Goal: Transaction & Acquisition: Book appointment/travel/reservation

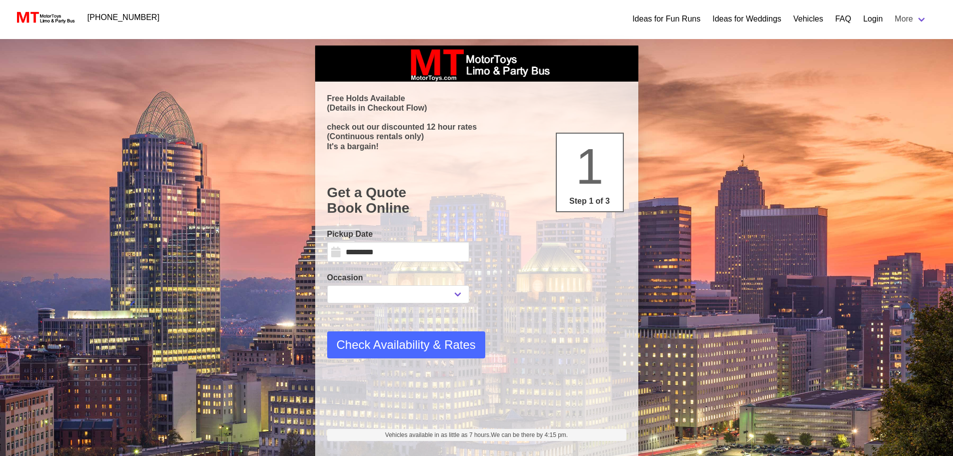
select select "*"
select select "****"
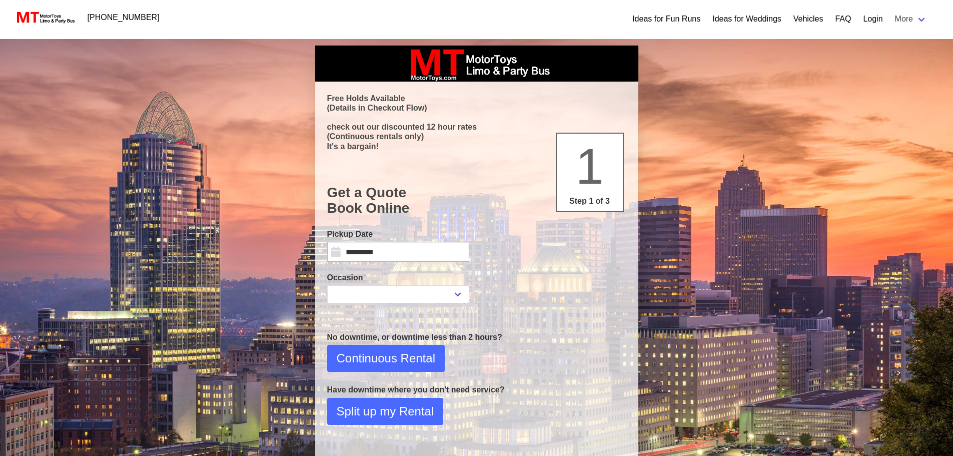
select select
click at [440, 244] on input "*********" at bounding box center [398, 252] width 142 height 20
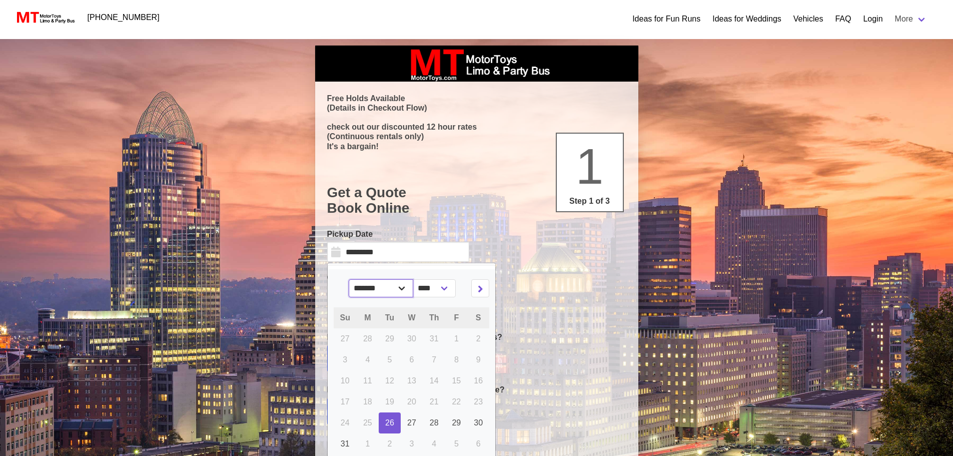
click at [406, 288] on select "******* ******** ***** ***** *** **** **** ****** ********* ******* ******** **…" at bounding box center [381, 288] width 65 height 18
select select "*"
click at [356, 279] on select "******* ******** ***** ***** *** **** **** ****** ********* ******* ******** **…" at bounding box center [381, 288] width 65 height 18
click at [480, 408] on link "25" at bounding box center [478, 401] width 22 height 21
type input "**********"
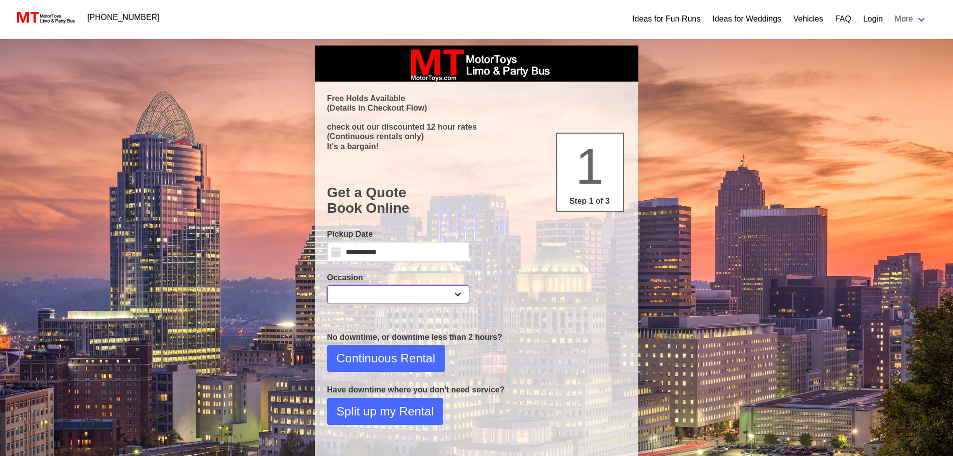
click at [456, 296] on select "**********" at bounding box center [398, 294] width 142 height 18
select select "*"
click at [327, 285] on select "**********" at bounding box center [398, 294] width 142 height 18
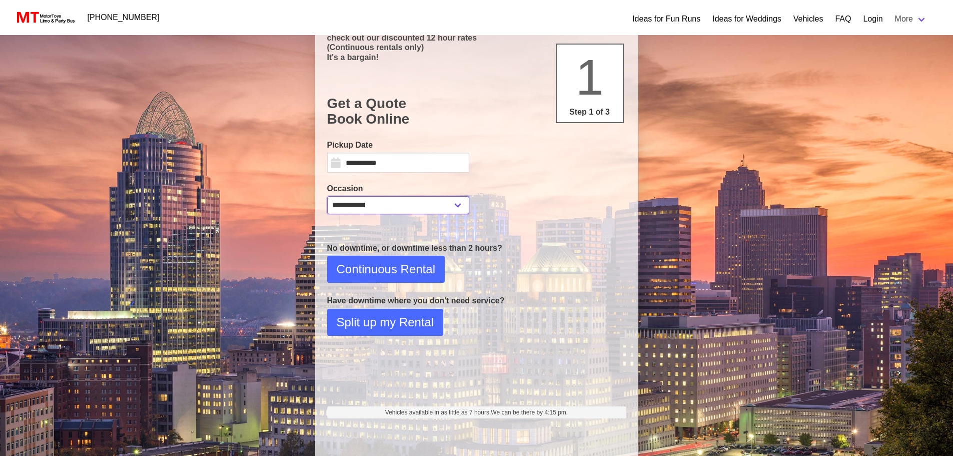
scroll to position [100, 0]
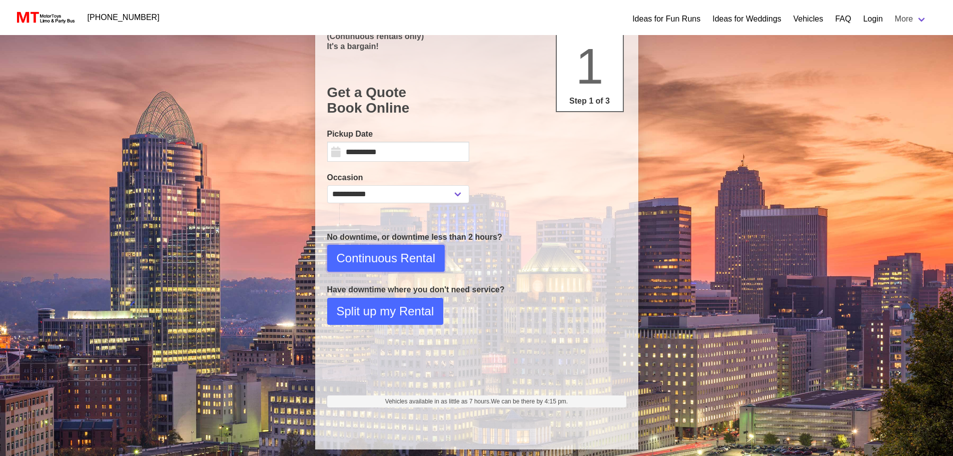
click at [383, 260] on span "Continuous Rental" at bounding box center [386, 258] width 99 height 18
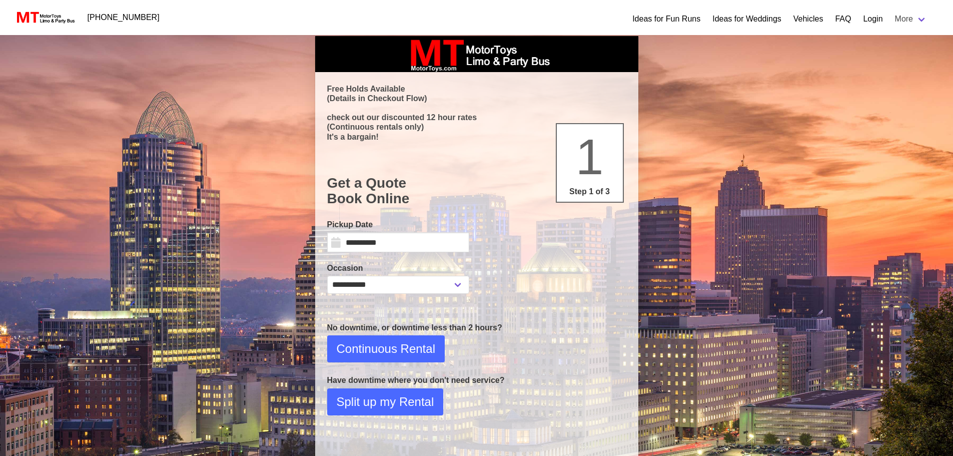
select select "*"
select select "**"
select select "****"
select select "*"
select select "**"
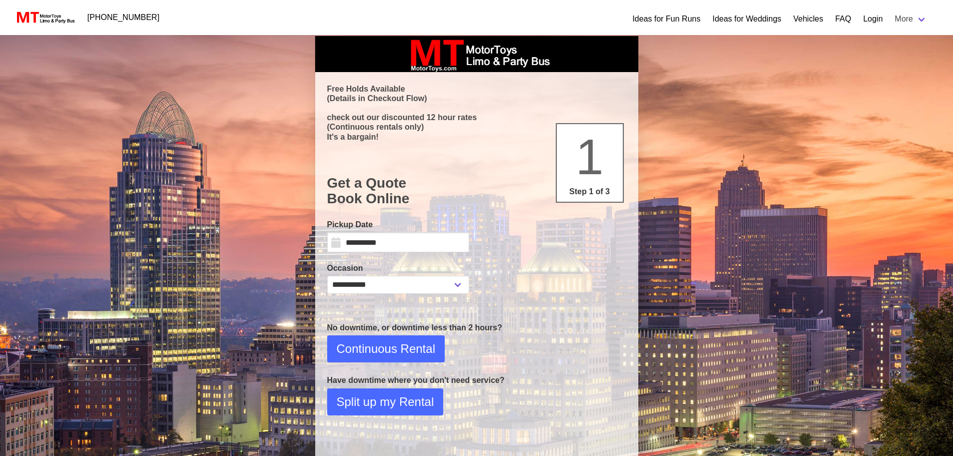
select select "****"
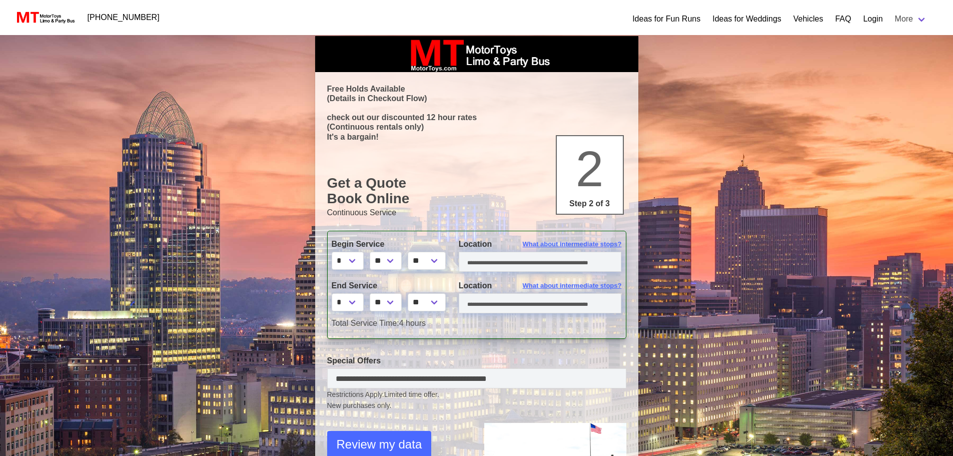
scroll to position [0, 0]
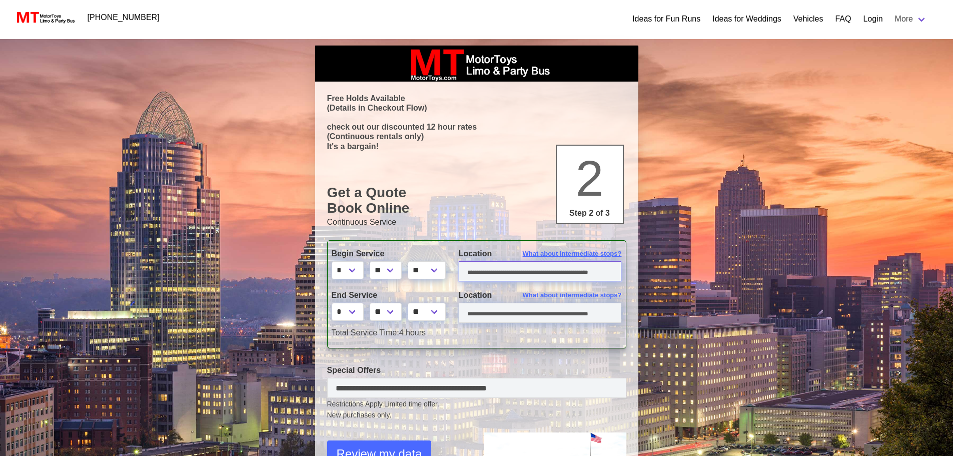
click at [511, 276] on input "text" at bounding box center [540, 271] width 163 height 20
click at [363, 274] on select "* * * * * * * * * ** ** **" at bounding box center [348, 270] width 32 height 18
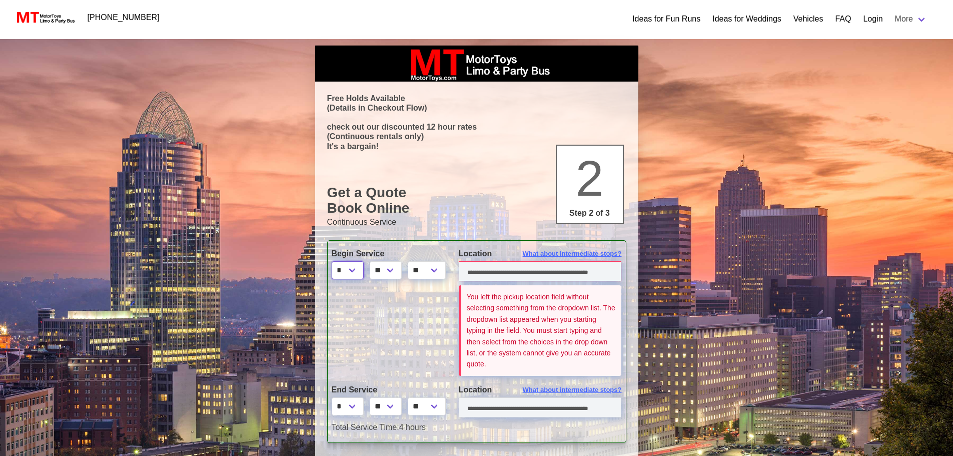
select select "*"
click at [332, 261] on select "* * * * * * * * * ** ** **" at bounding box center [348, 270] width 32 height 18
click at [396, 270] on select "** ** ** **" at bounding box center [386, 270] width 32 height 18
select select "**"
click at [372, 261] on select "** ** ** **" at bounding box center [386, 270] width 32 height 18
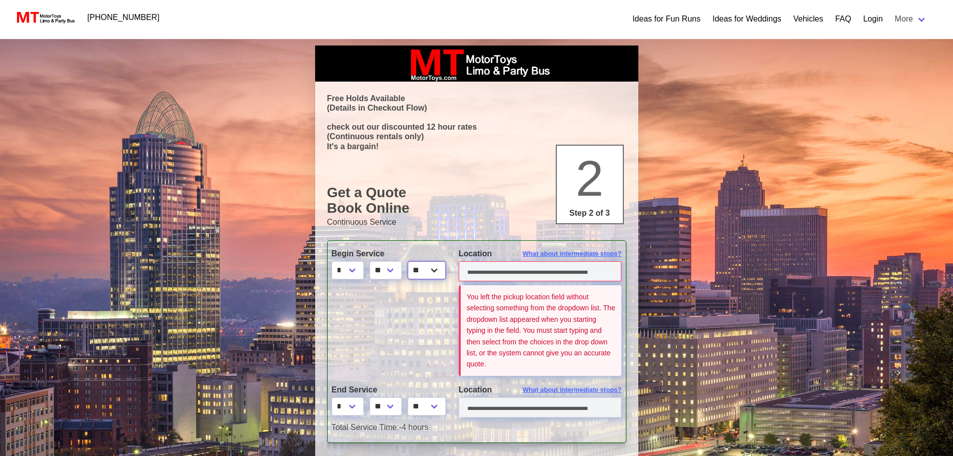
click at [434, 277] on select "** **" at bounding box center [427, 270] width 38 height 18
select select "*****"
click at [412, 261] on select "** **" at bounding box center [427, 270] width 38 height 18
click at [353, 411] on select "* * * * * * * * * ** ** **" at bounding box center [348, 406] width 32 height 18
click at [408, 346] on div at bounding box center [387, 332] width 127 height 95
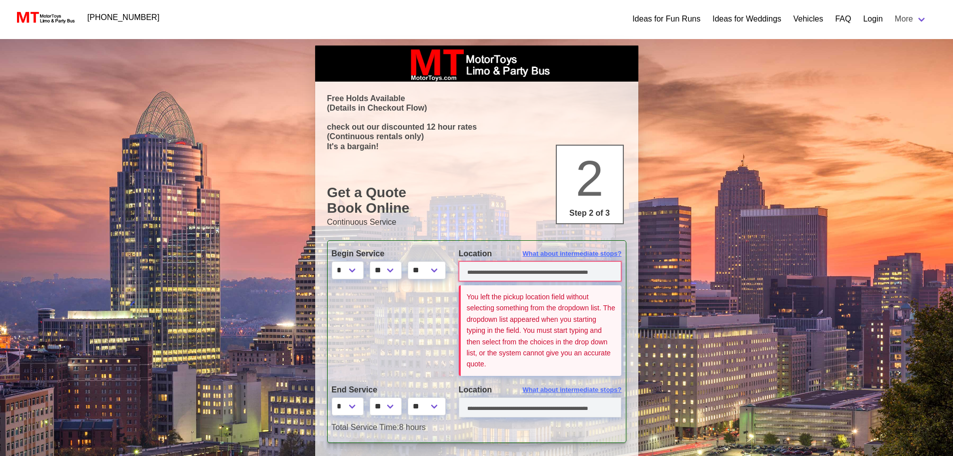
click at [541, 273] on input "text" at bounding box center [540, 271] width 163 height 20
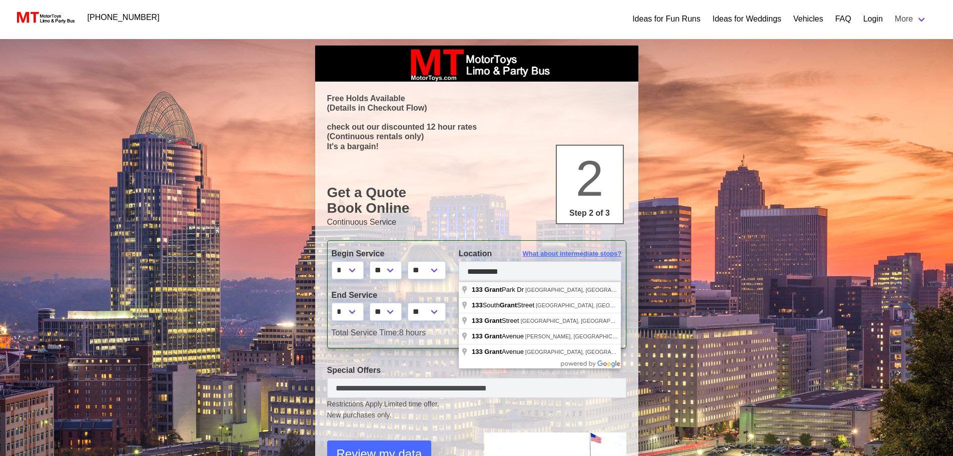
type input "**********"
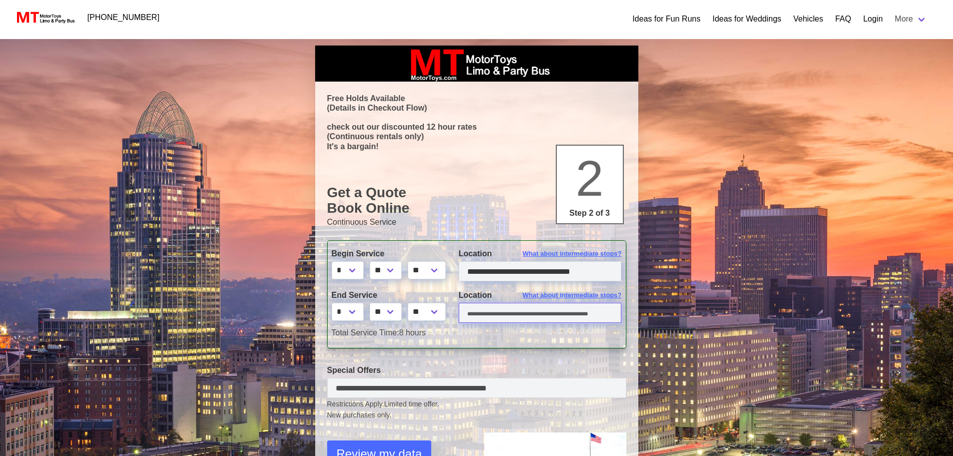
click at [510, 319] on input "text" at bounding box center [540, 313] width 163 height 20
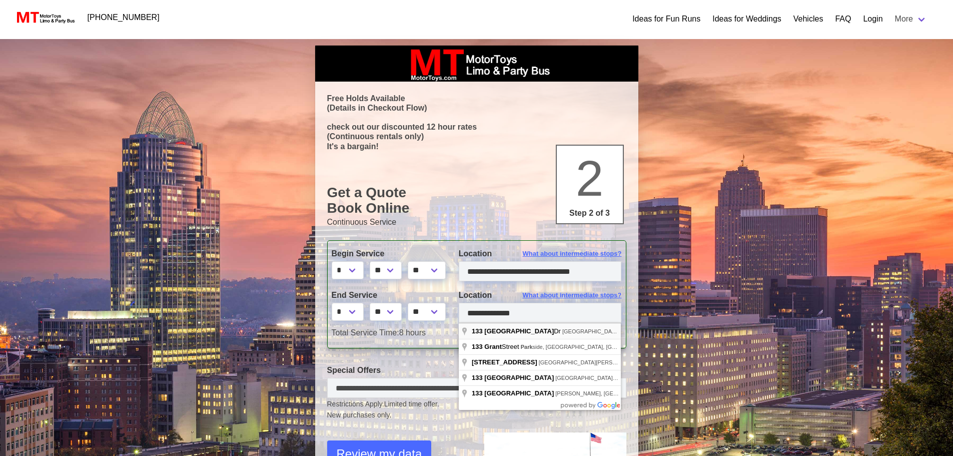
type input "**********"
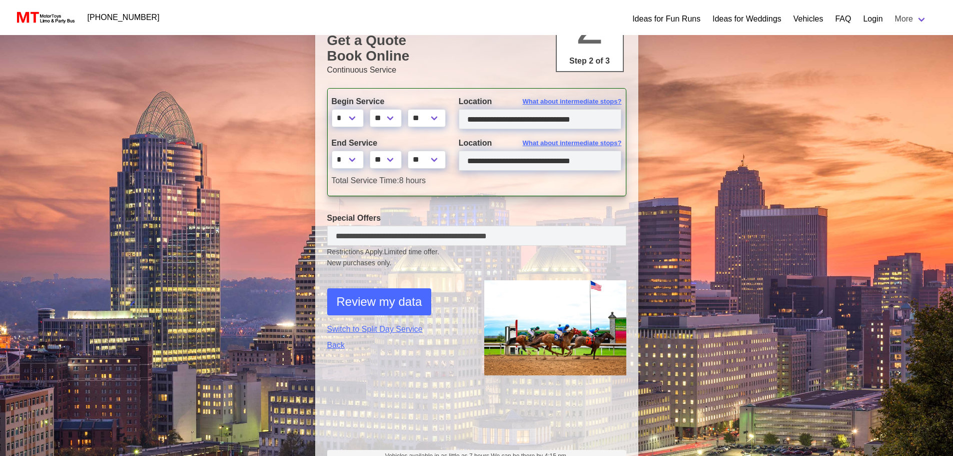
scroll to position [213, 0]
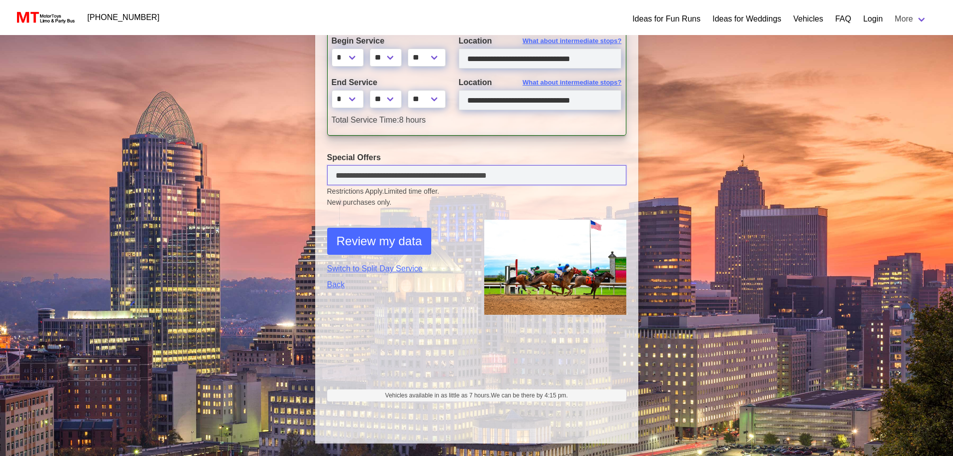
click at [532, 176] on input "text" at bounding box center [476, 175] width 299 height 20
click at [355, 104] on select "* * * * * * * * * ** ** **" at bounding box center [348, 99] width 32 height 18
select select "*"
click at [332, 90] on select "* * * * * * * * * ** ** **" at bounding box center [348, 99] width 32 height 18
click at [400, 101] on select "** ** ** **" at bounding box center [386, 99] width 32 height 18
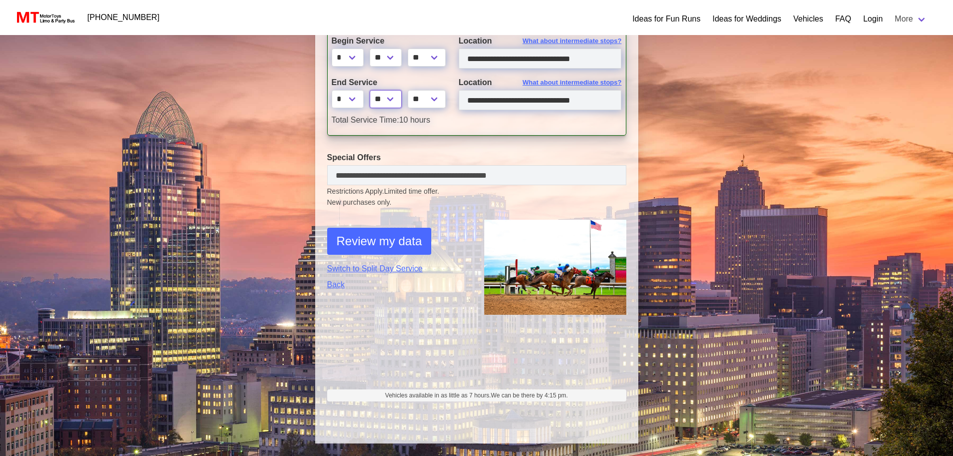
select select "*"
click at [372, 90] on select "** ** ** **" at bounding box center [386, 99] width 32 height 18
click at [510, 173] on input "text" at bounding box center [476, 175] width 299 height 20
click at [411, 244] on span "Review my data" at bounding box center [380, 241] width 86 height 18
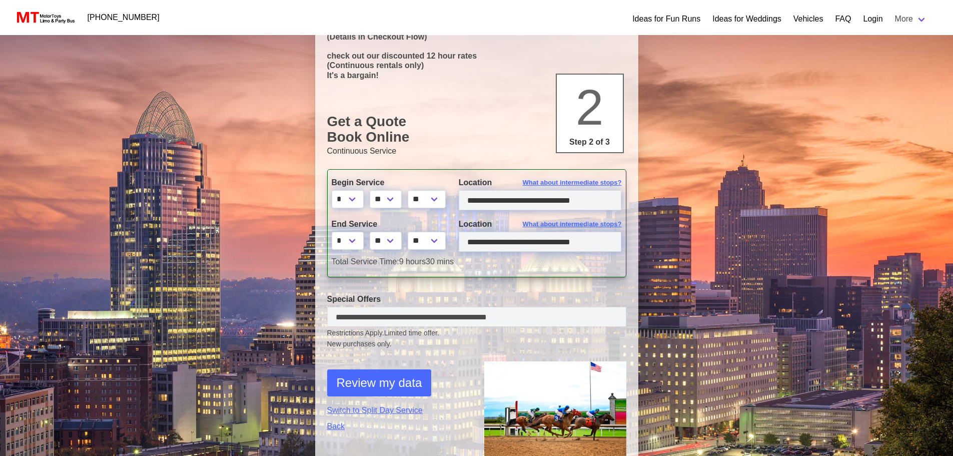
select select "*"
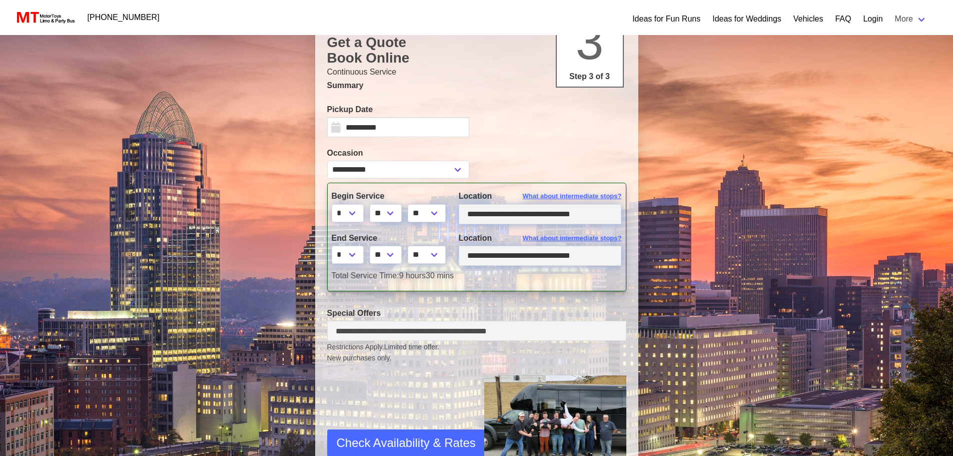
scroll to position [250, 0]
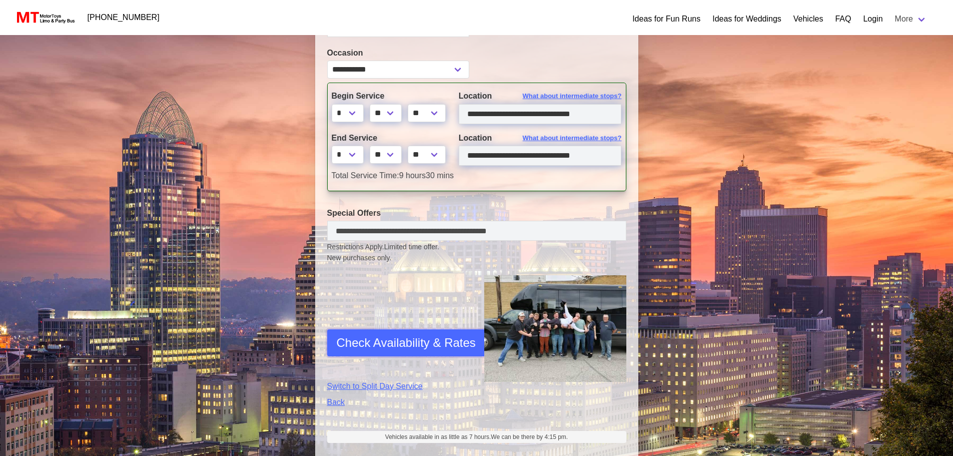
click at [409, 345] on span "Check Availability & Rates" at bounding box center [406, 343] width 139 height 18
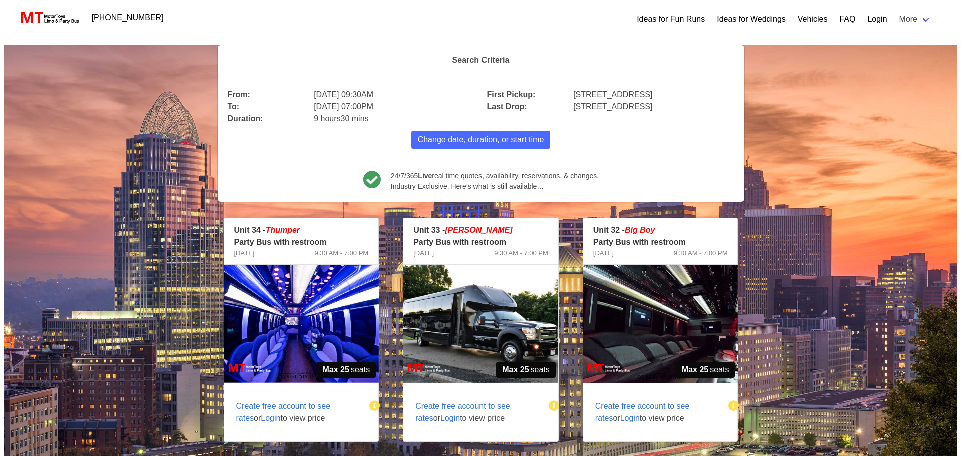
scroll to position [50, 0]
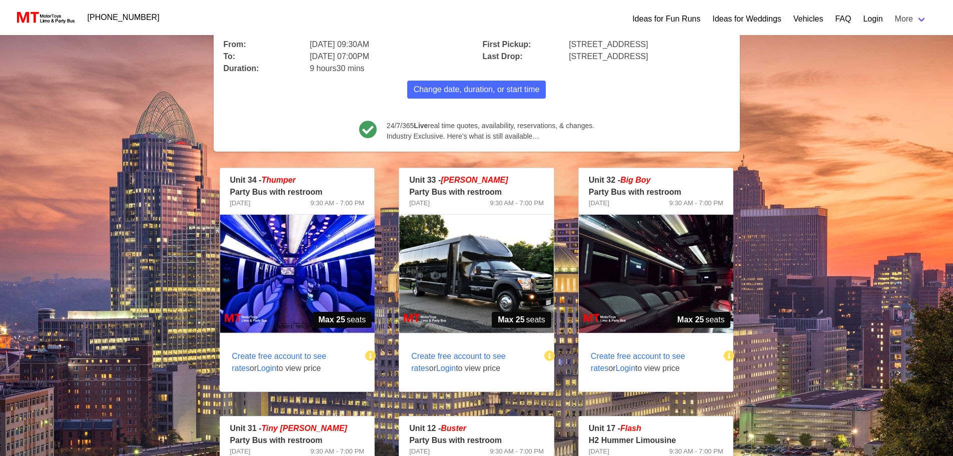
click at [257, 371] on span "Login" at bounding box center [267, 368] width 20 height 9
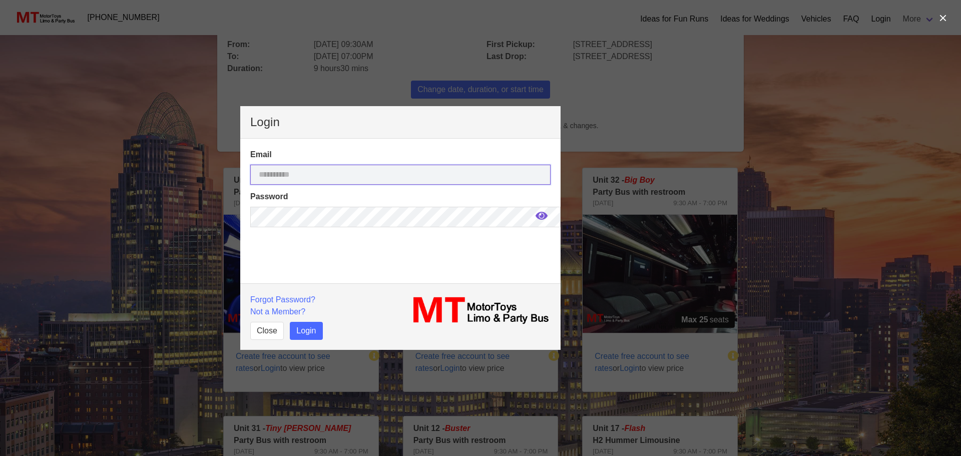
click at [375, 175] on input "email" at bounding box center [400, 175] width 300 height 20
type input "**********"
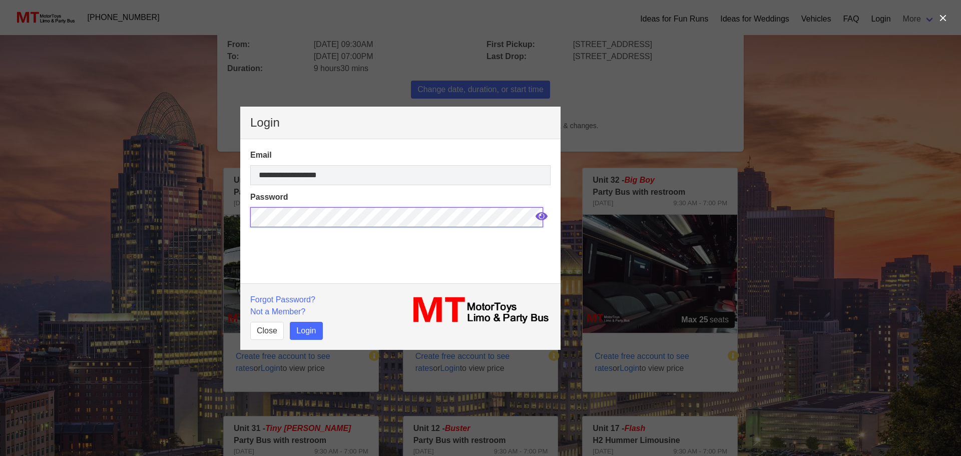
click at [290, 322] on button "Login" at bounding box center [306, 331] width 33 height 18
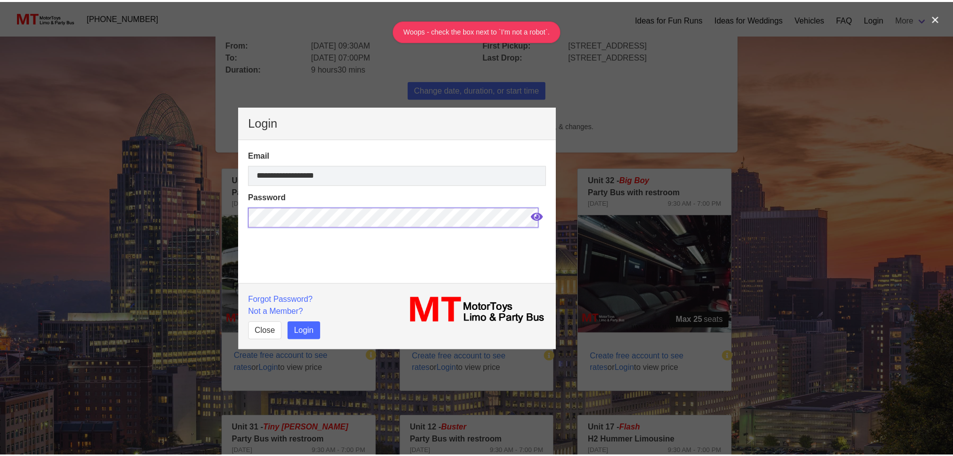
scroll to position [28, 0]
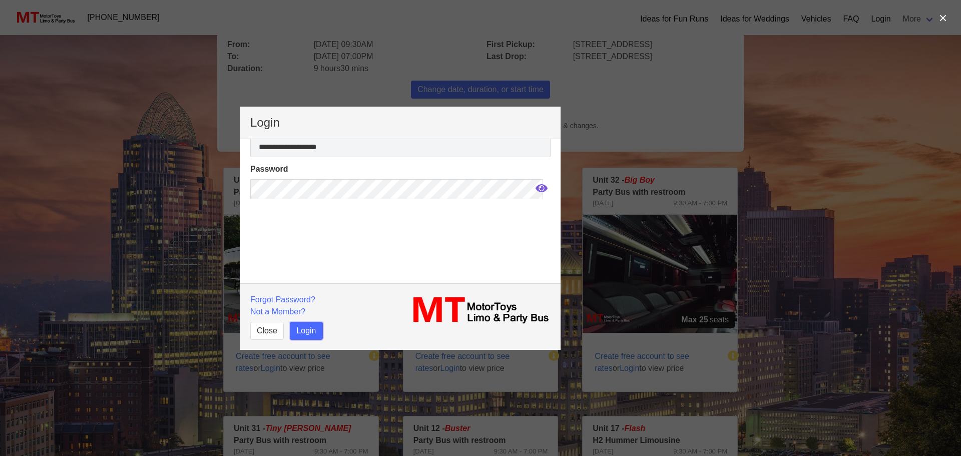
click at [308, 328] on button "Login" at bounding box center [306, 331] width 33 height 18
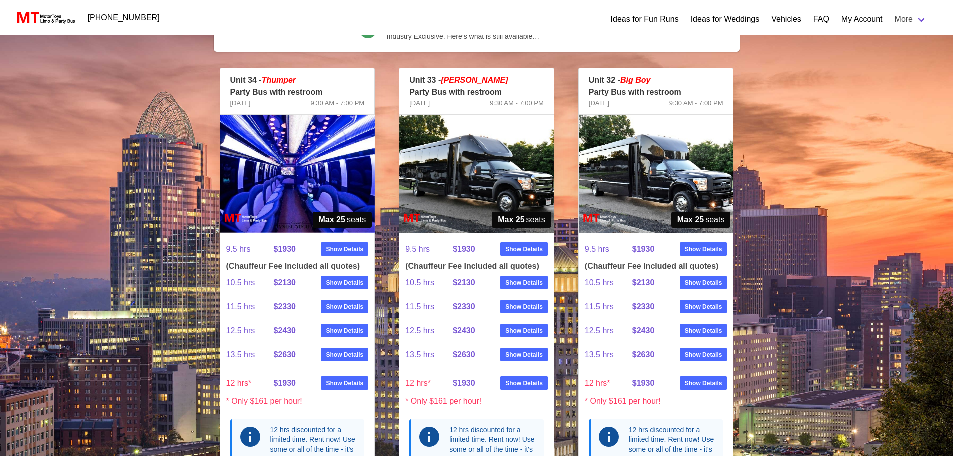
scroll to position [100, 0]
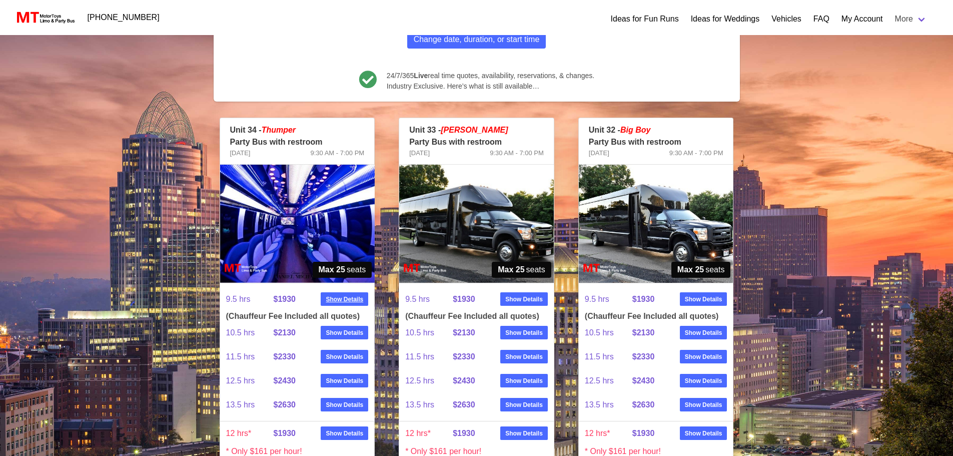
click at [341, 300] on strong "Show Details" at bounding box center [345, 299] width 38 height 9
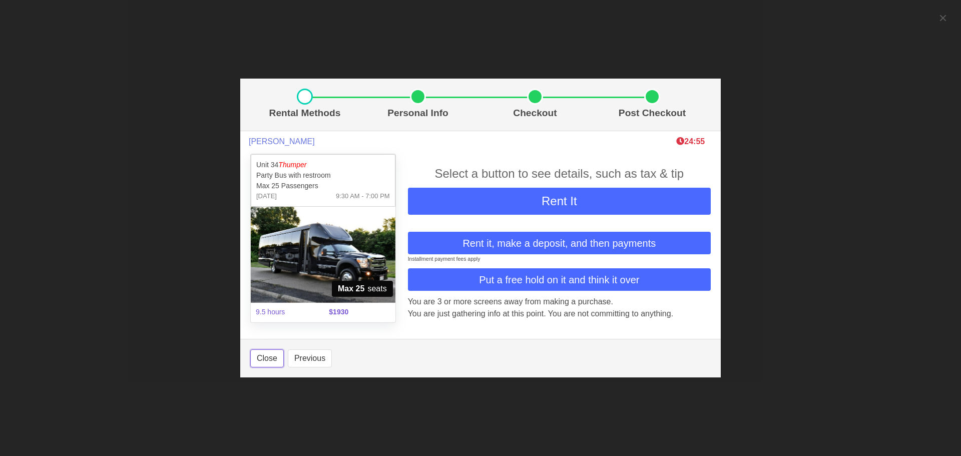
click at [267, 361] on button "Close" at bounding box center [267, 358] width 34 height 18
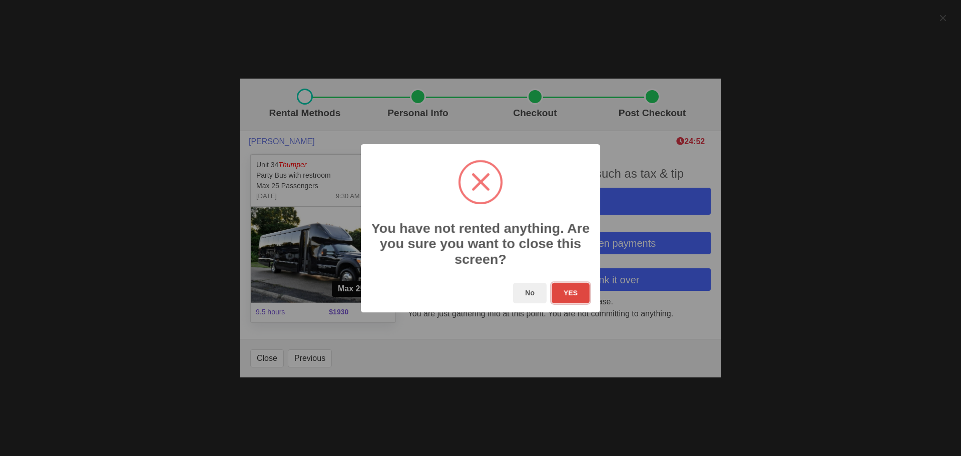
click at [575, 299] on button "YES" at bounding box center [571, 293] width 38 height 21
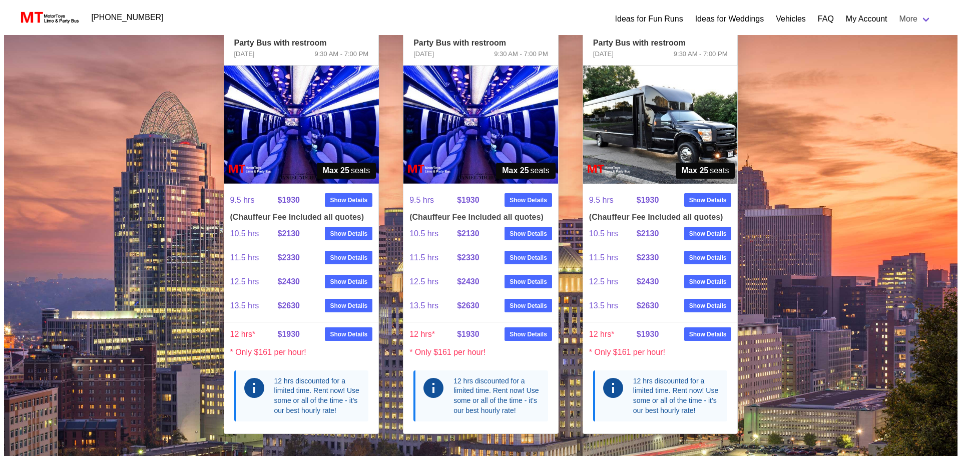
scroll to position [200, 0]
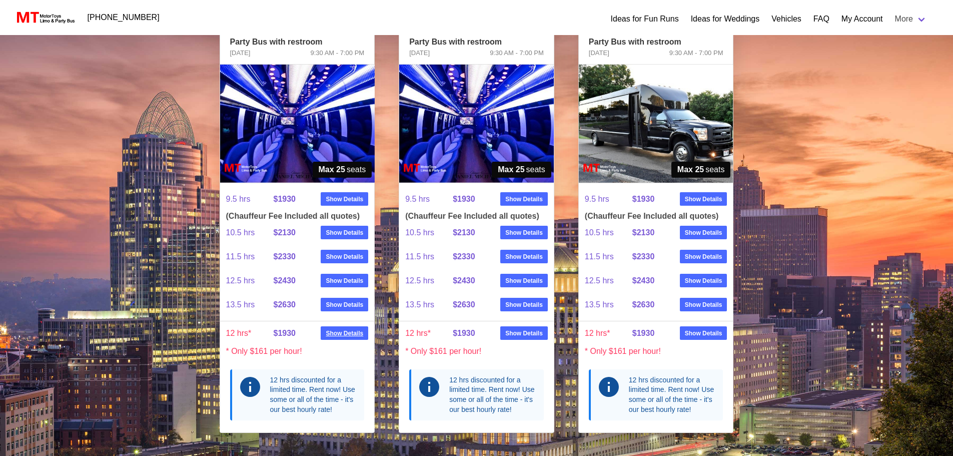
click at [348, 336] on strong "Show Details" at bounding box center [345, 333] width 38 height 9
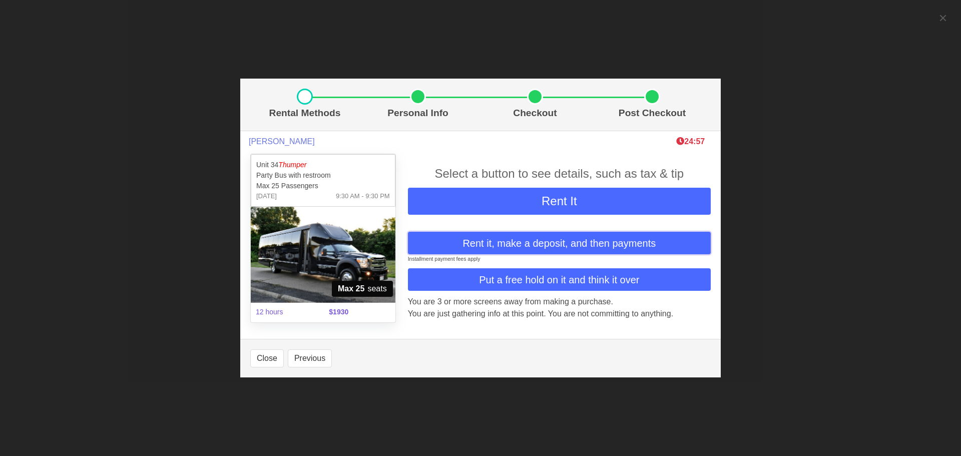
click at [528, 248] on span "Rent it, make a deposit, and then payments" at bounding box center [558, 243] width 193 height 15
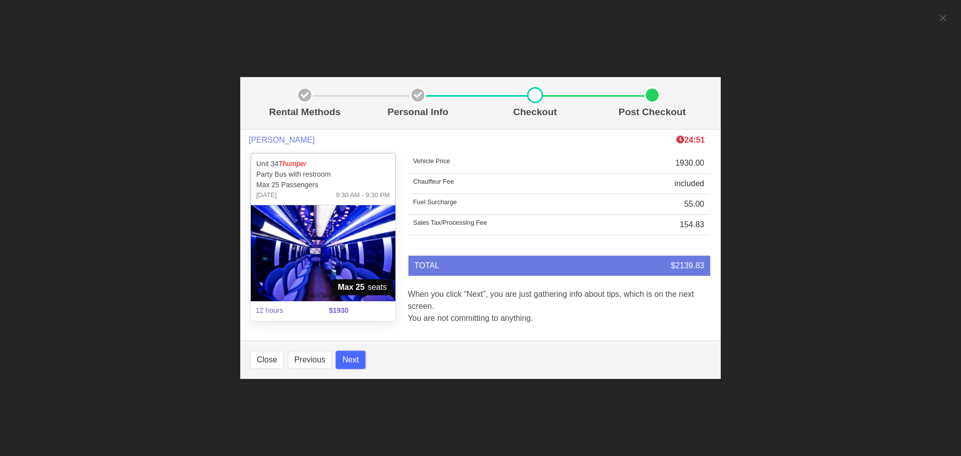
click at [350, 356] on button "Next" at bounding box center [351, 360] width 30 height 18
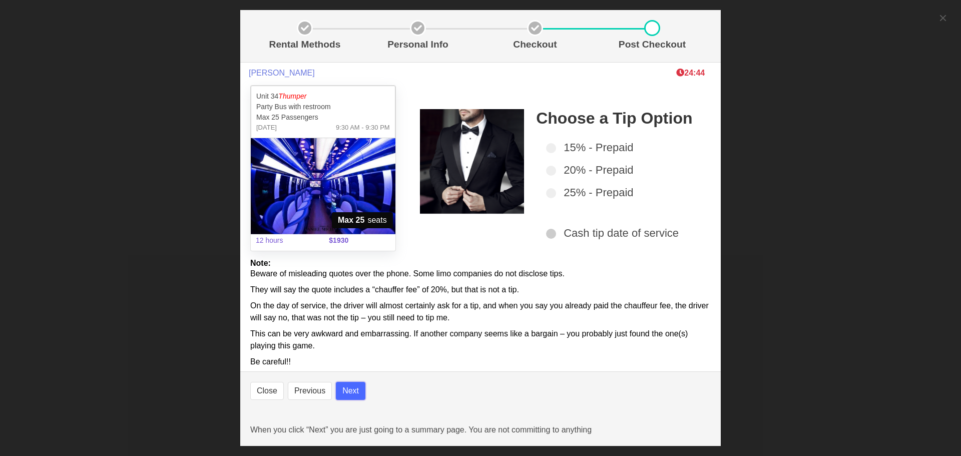
select select
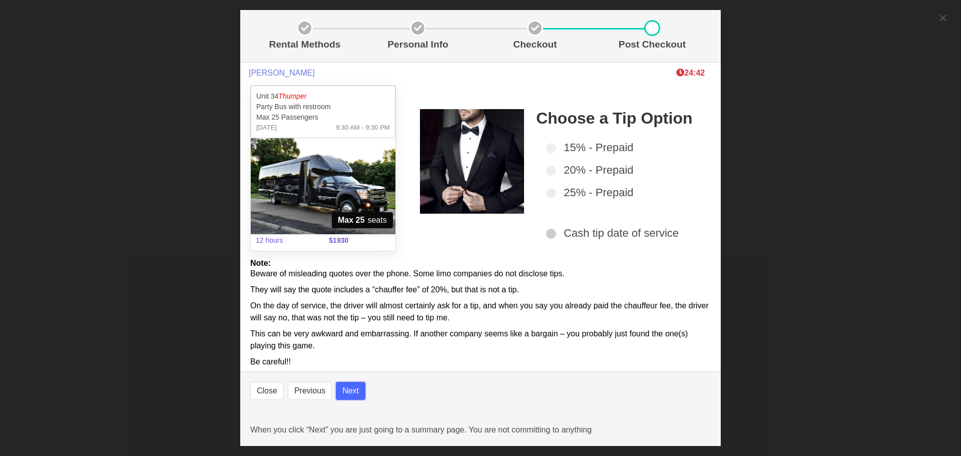
select select
click at [358, 396] on button "Next" at bounding box center [351, 391] width 30 height 18
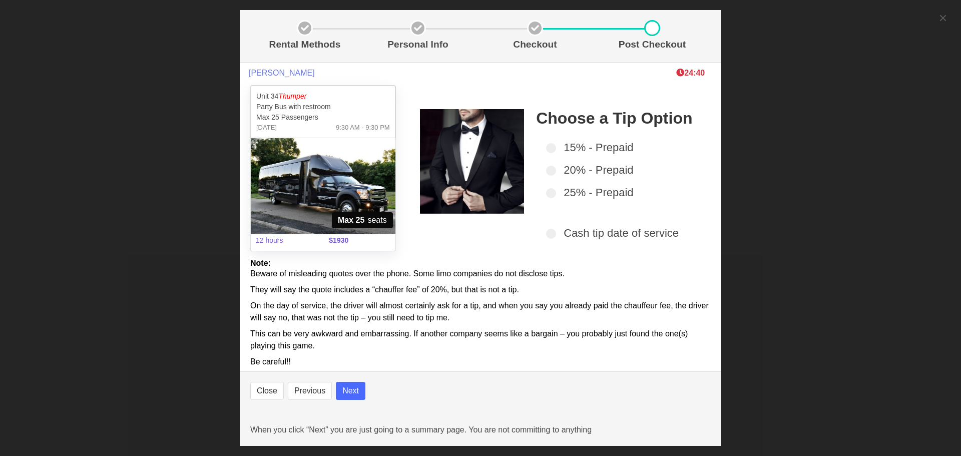
select select
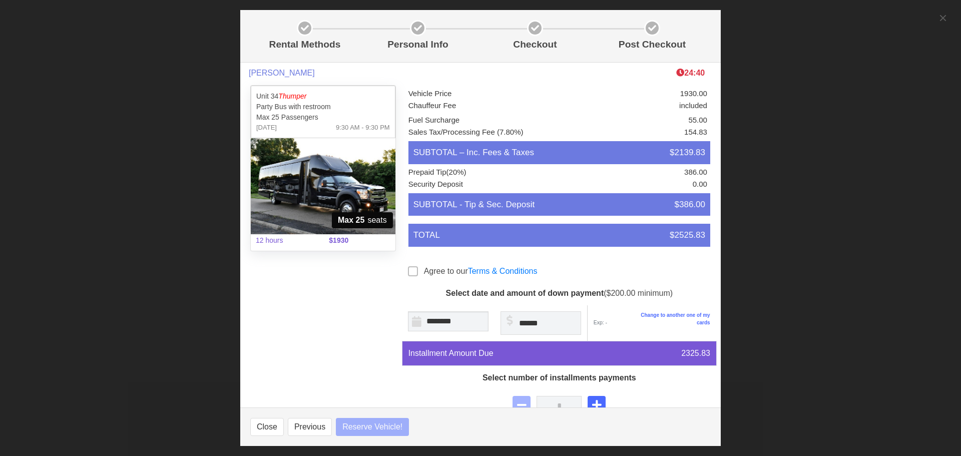
select select
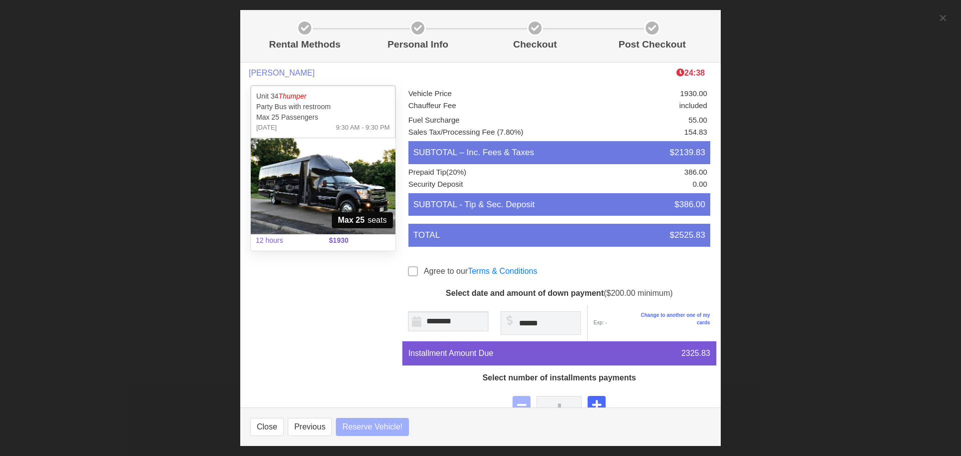
select select
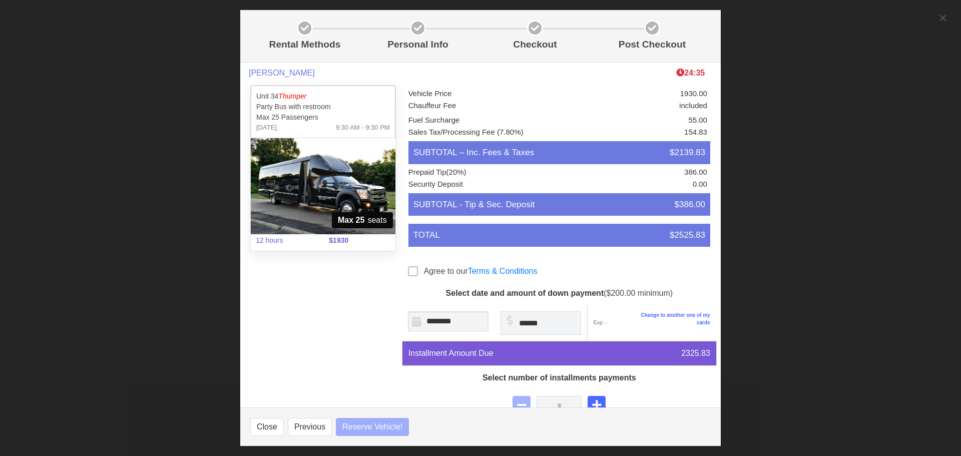
select select
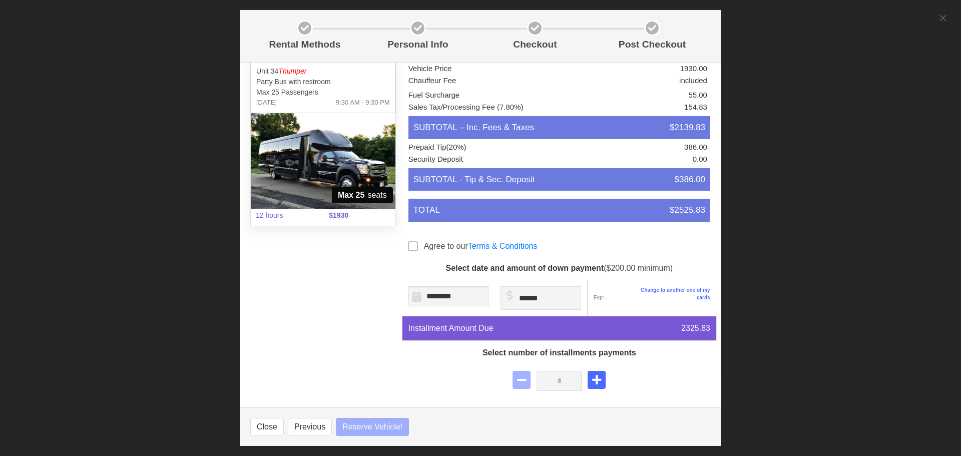
scroll to position [50, 0]
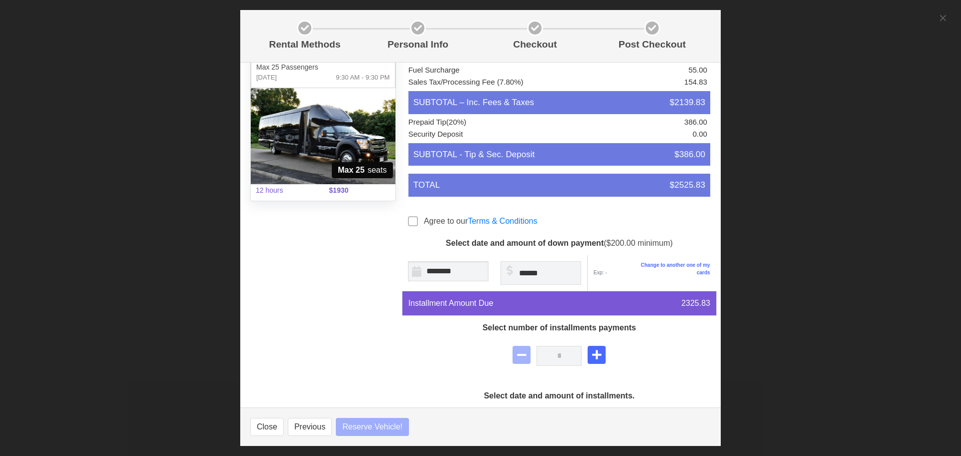
select select
type input "*"
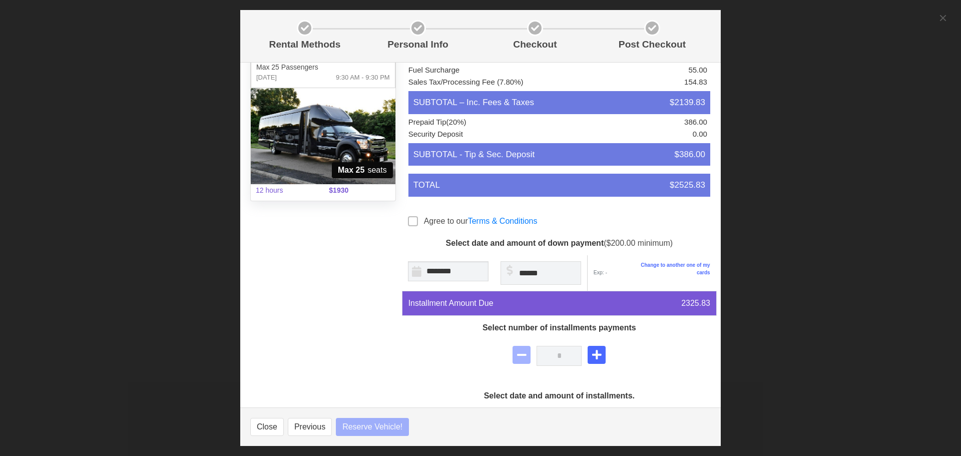
select select
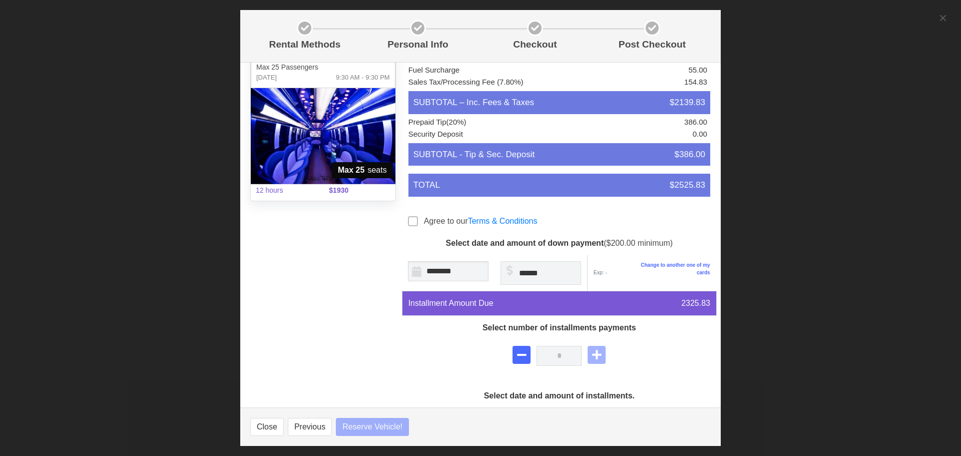
select select
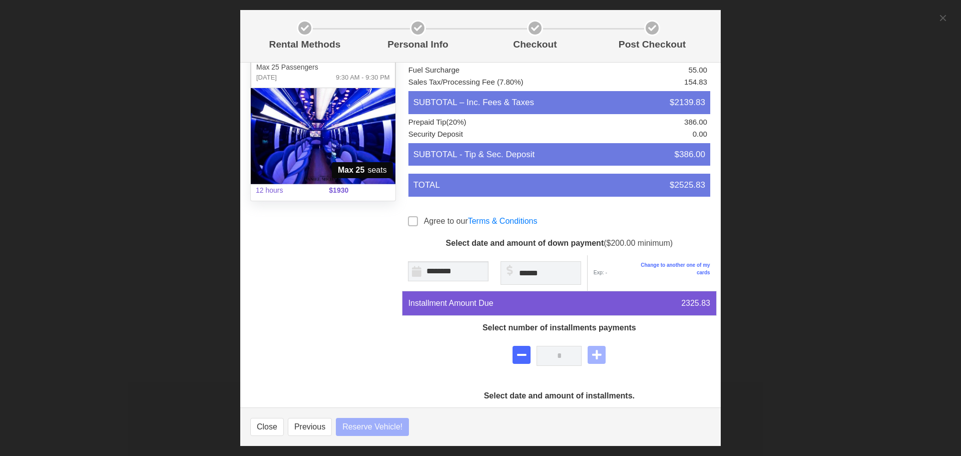
select select
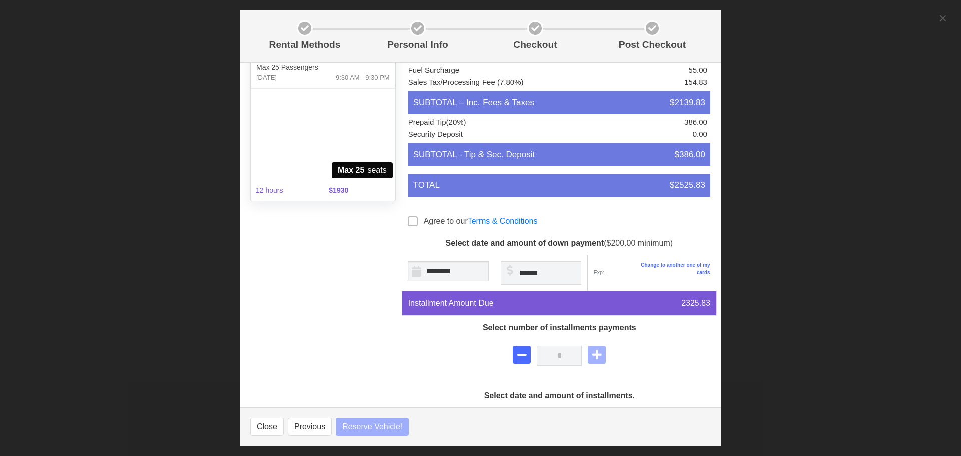
select select
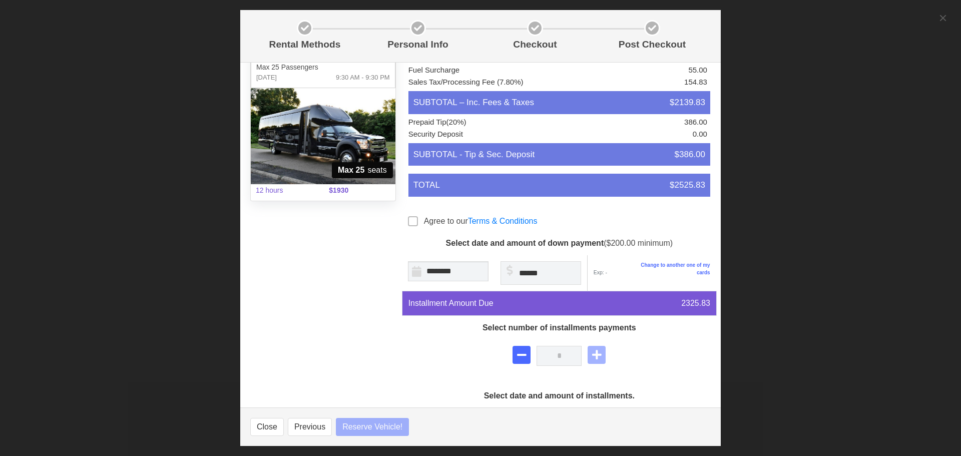
select select
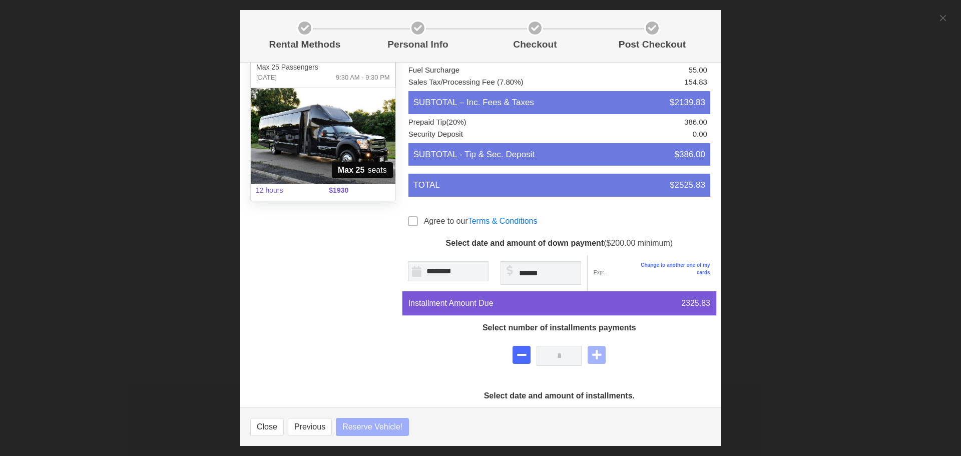
select select
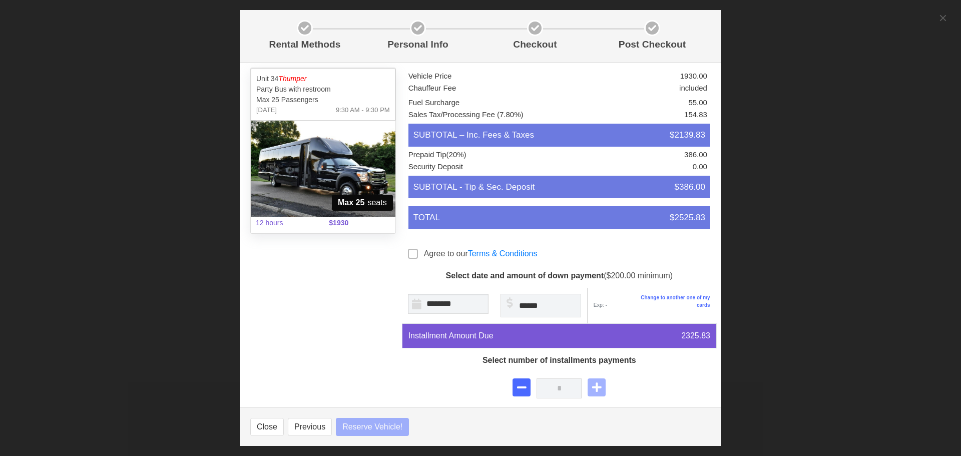
scroll to position [0, 0]
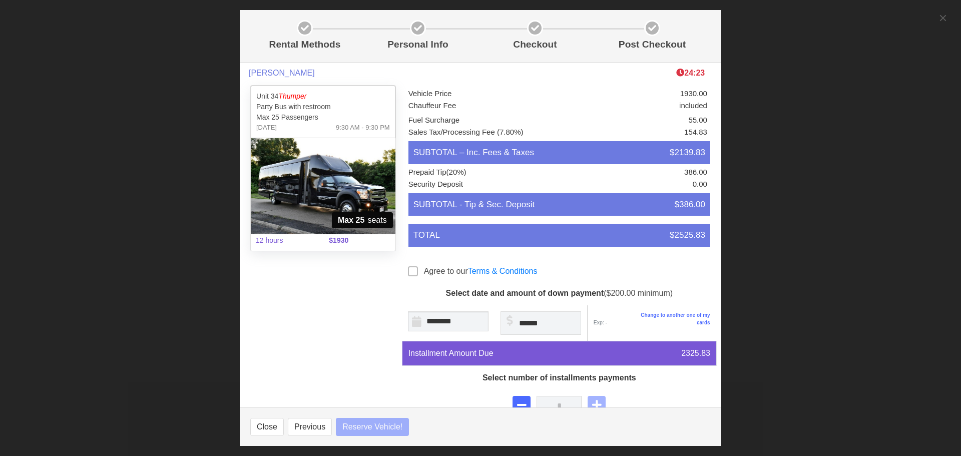
select select
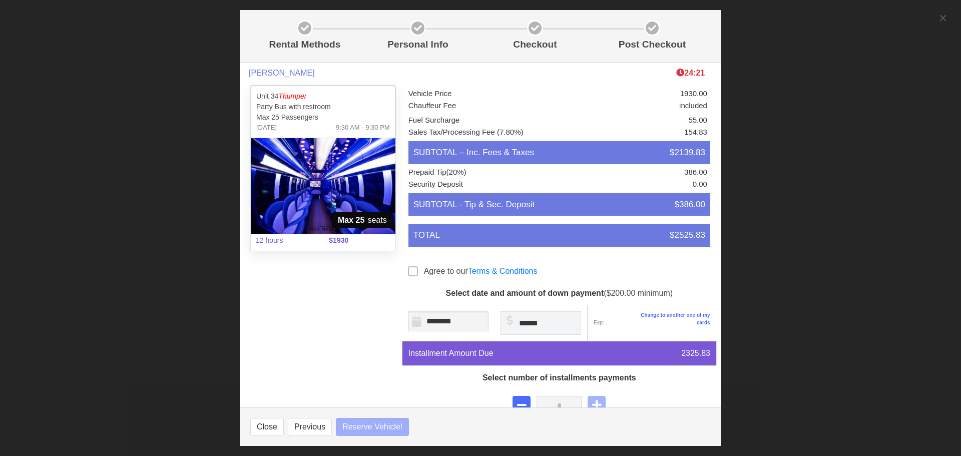
select select
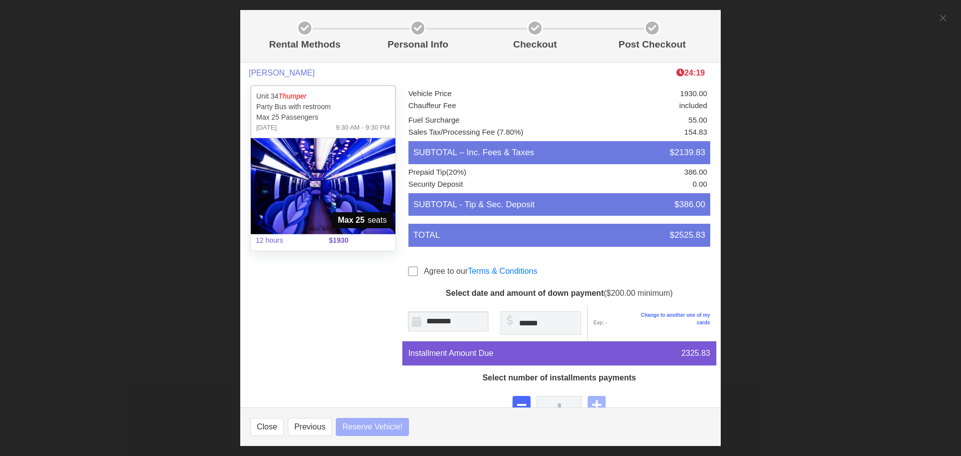
select select
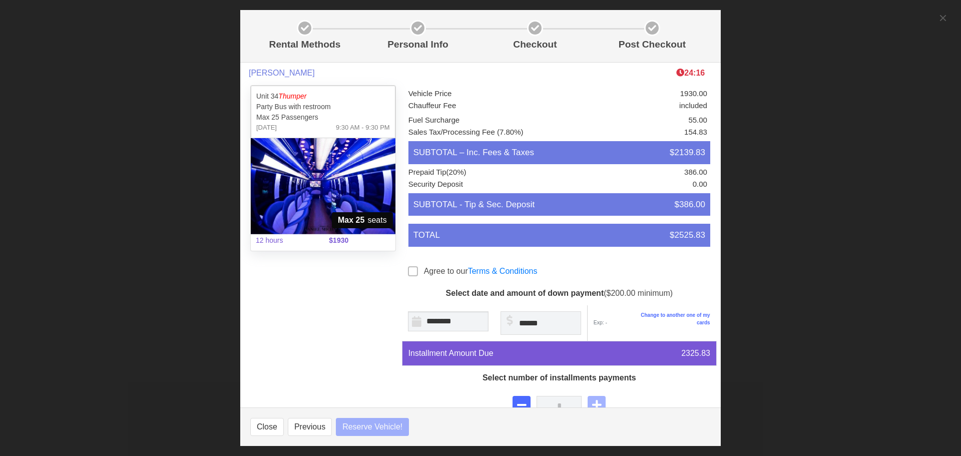
select select
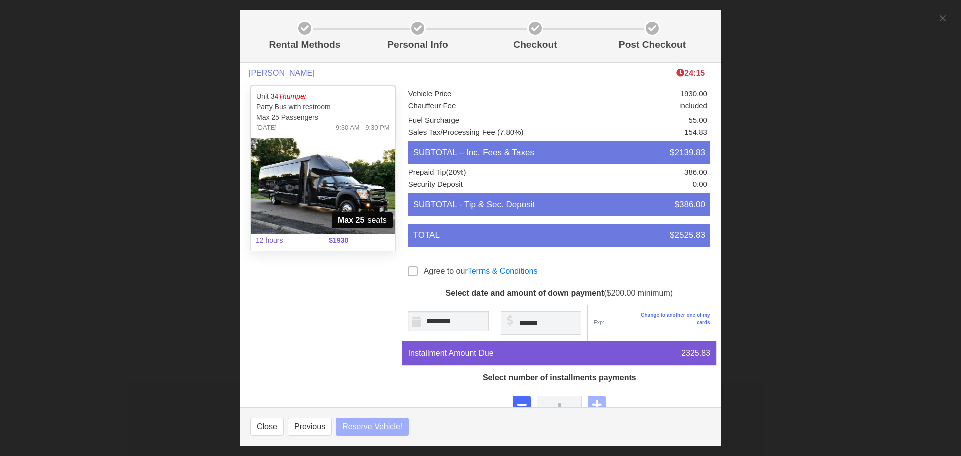
select select
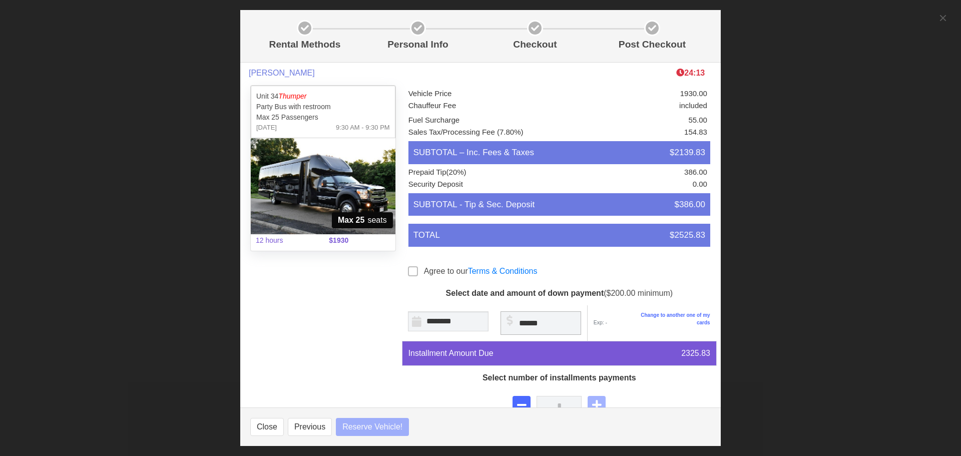
select select
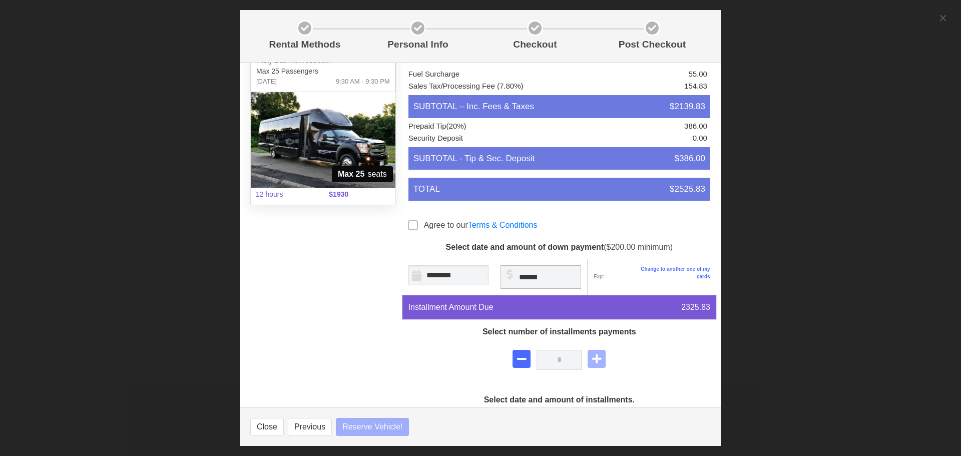
select select
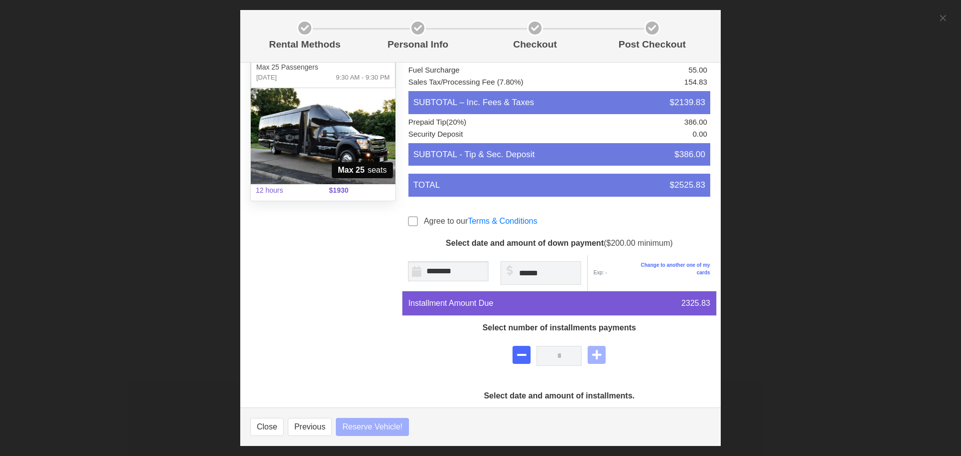
select select
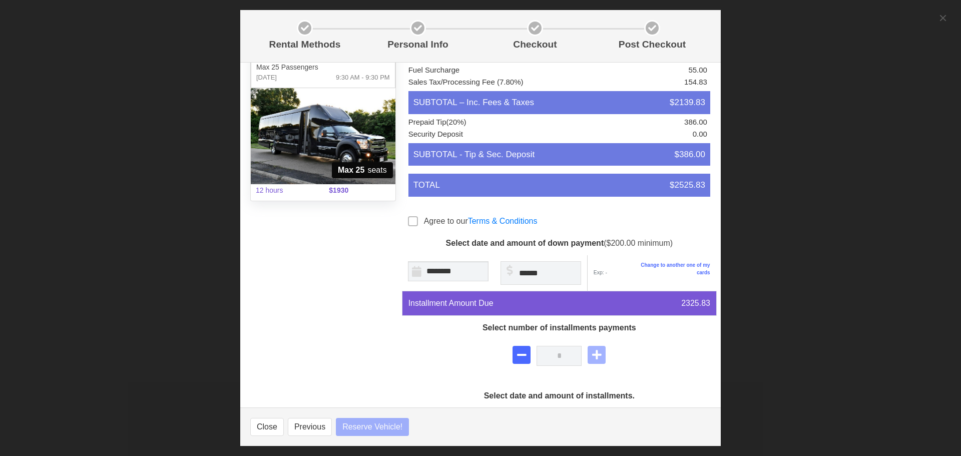
select select
click at [653, 350] on div "*" at bounding box center [559, 356] width 315 height 32
select select
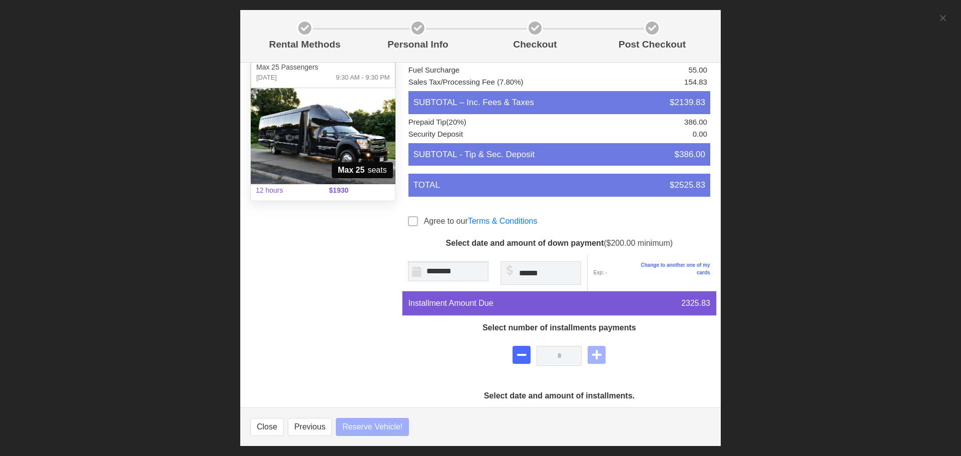
select select
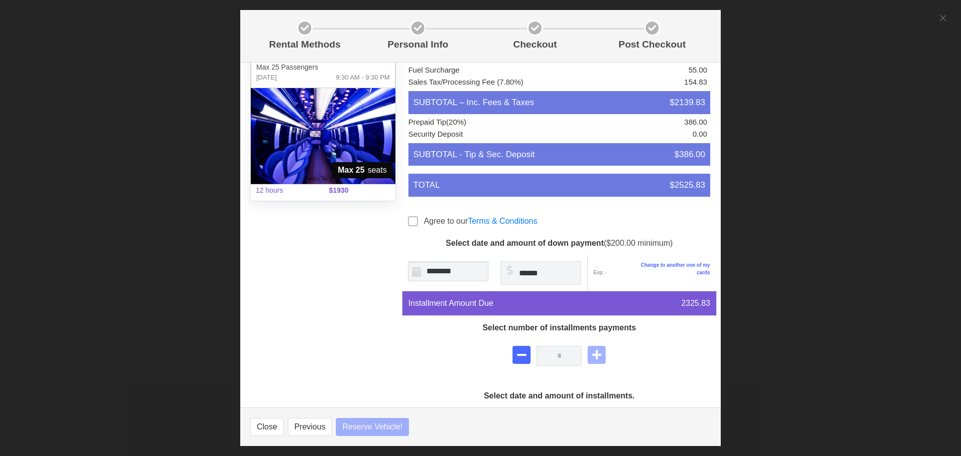
select select
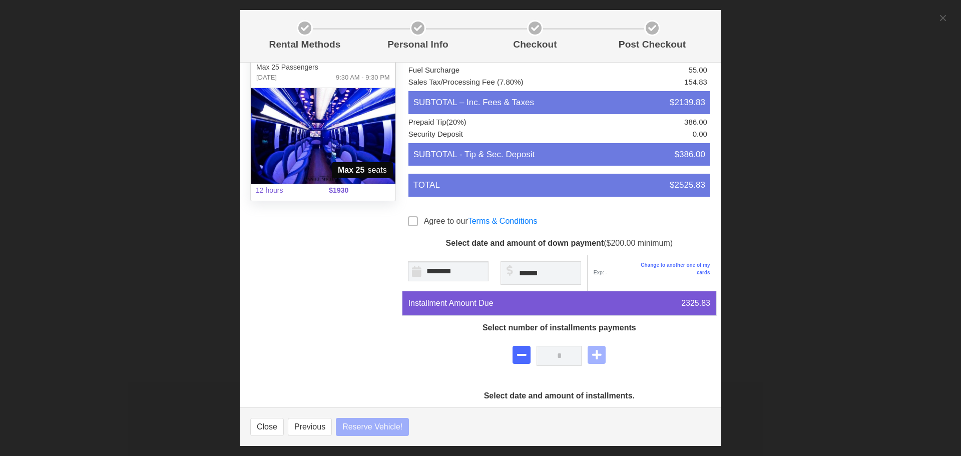
select select
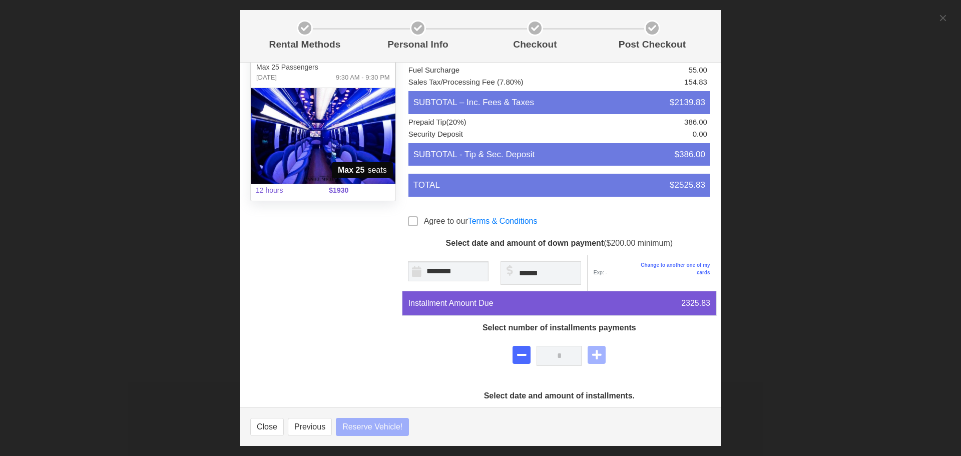
select select
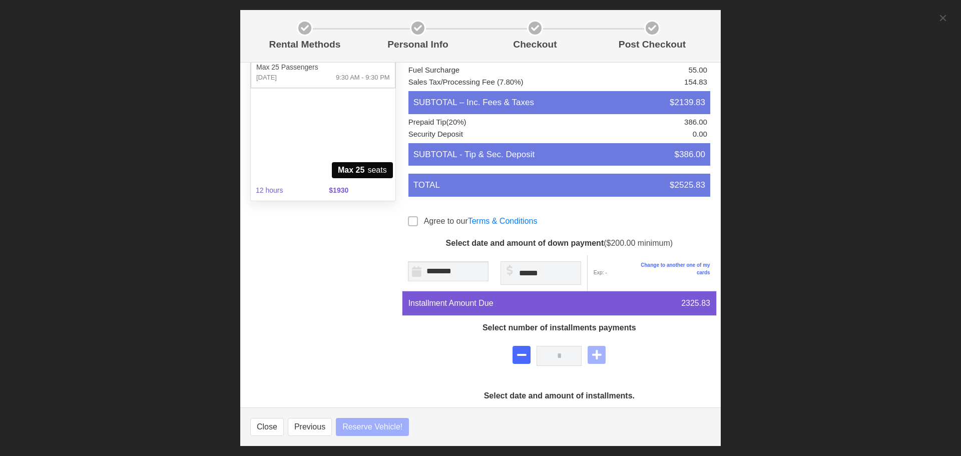
select select
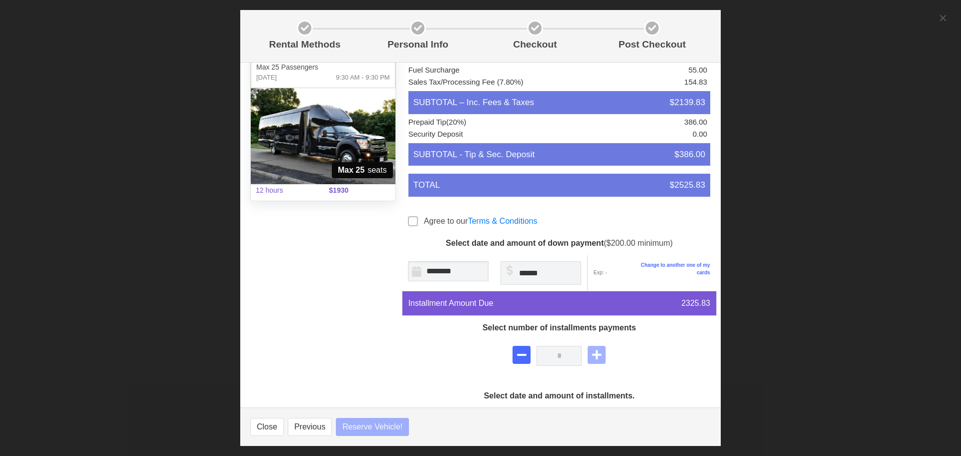
select select
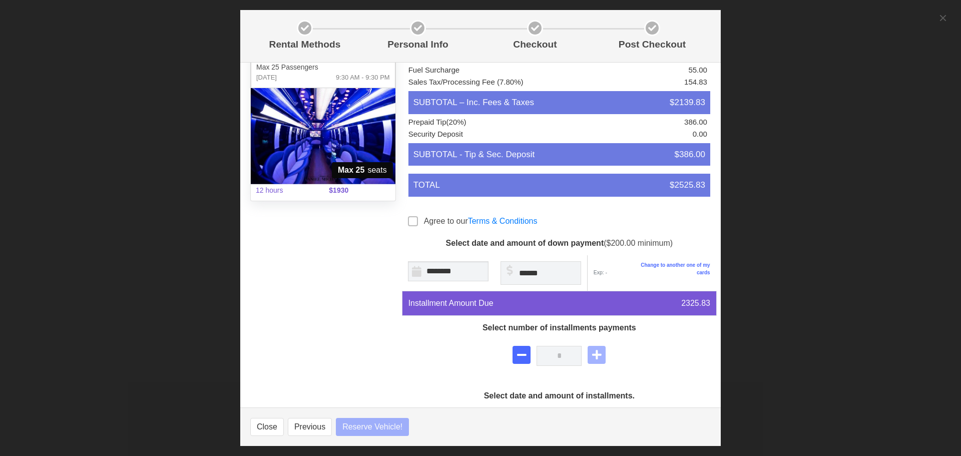
select select
click at [414, 225] on span at bounding box center [413, 221] width 10 height 10
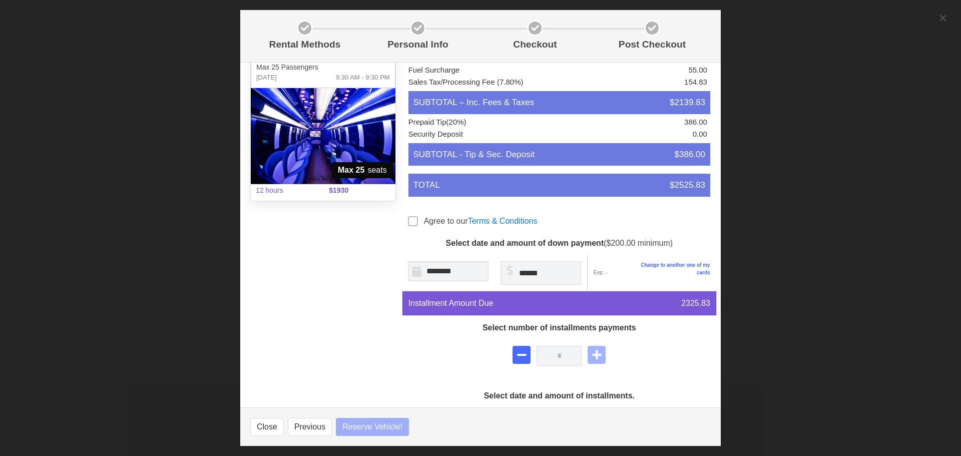
select select
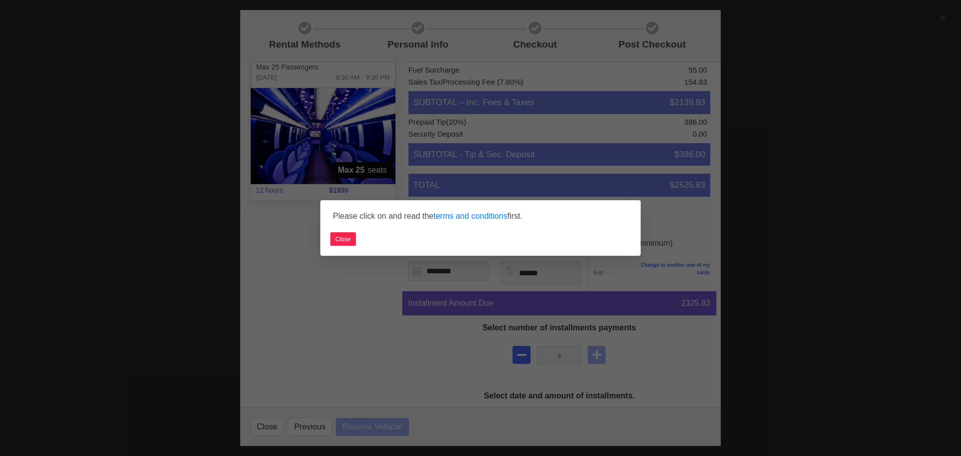
select select
click at [349, 240] on button "Close" at bounding box center [343, 239] width 26 height 14
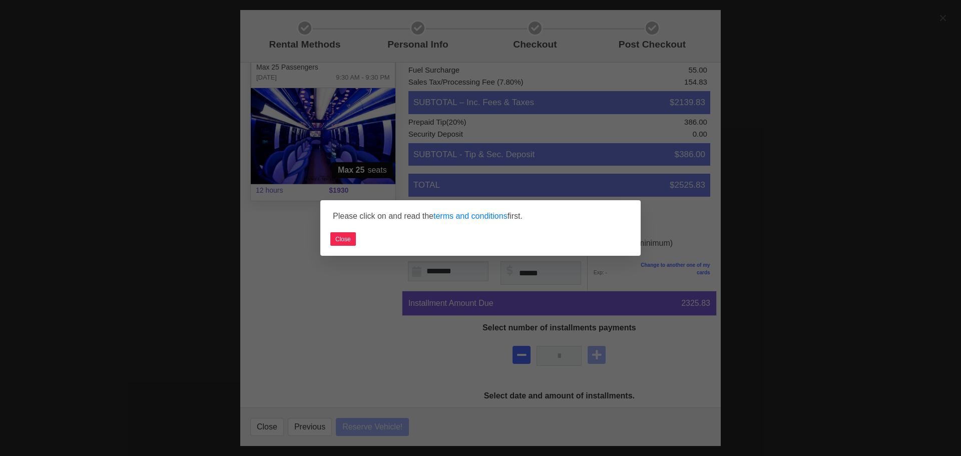
select select
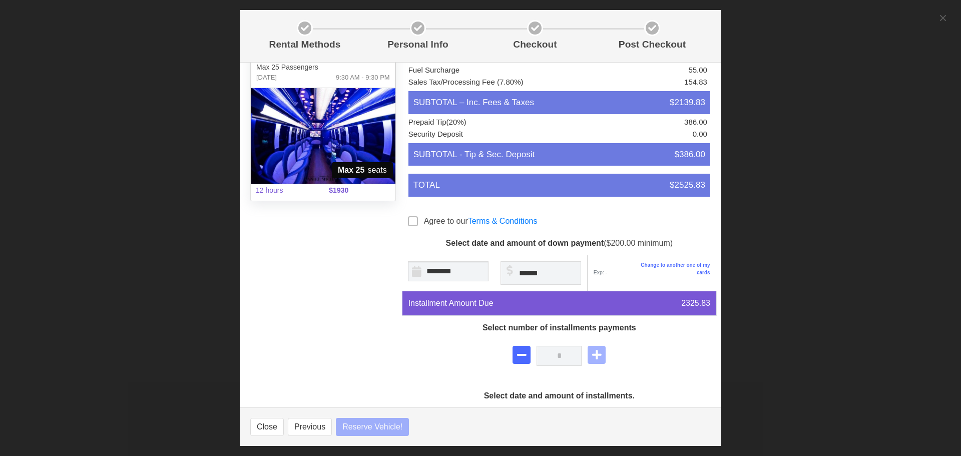
select select
click at [408, 221] on span at bounding box center [413, 221] width 10 height 10
select select
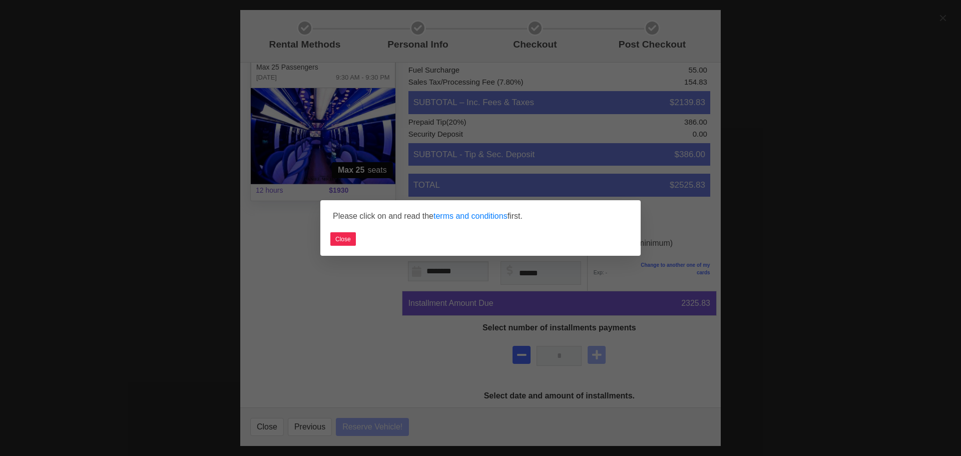
select select
click at [341, 237] on button "Close" at bounding box center [343, 239] width 26 height 14
select select
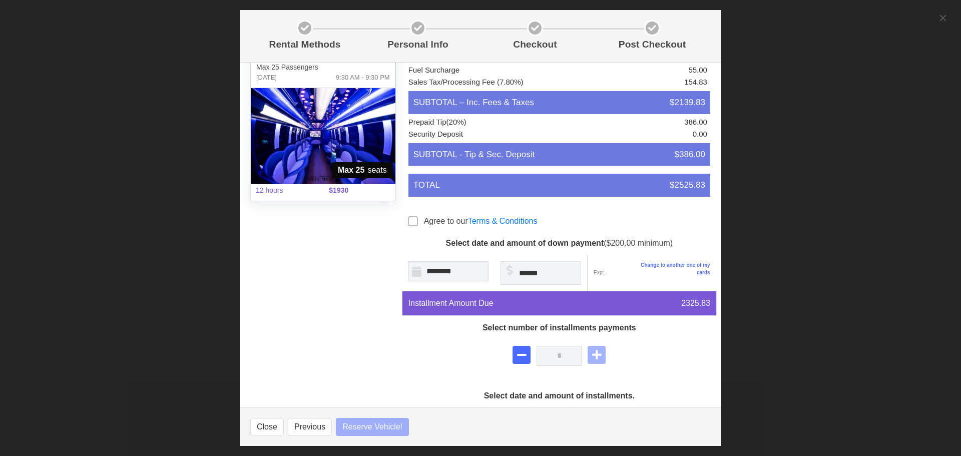
select select
click at [497, 225] on link "Terms & Conditions" at bounding box center [503, 221] width 70 height 9
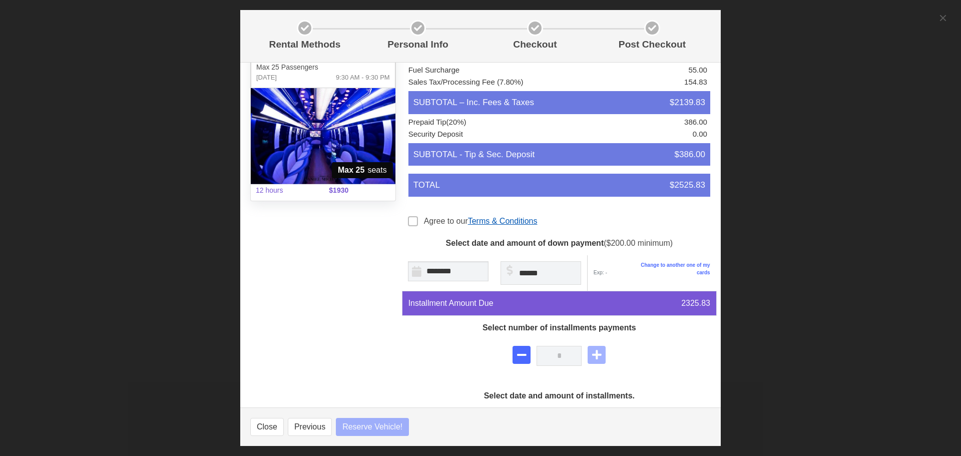
select select
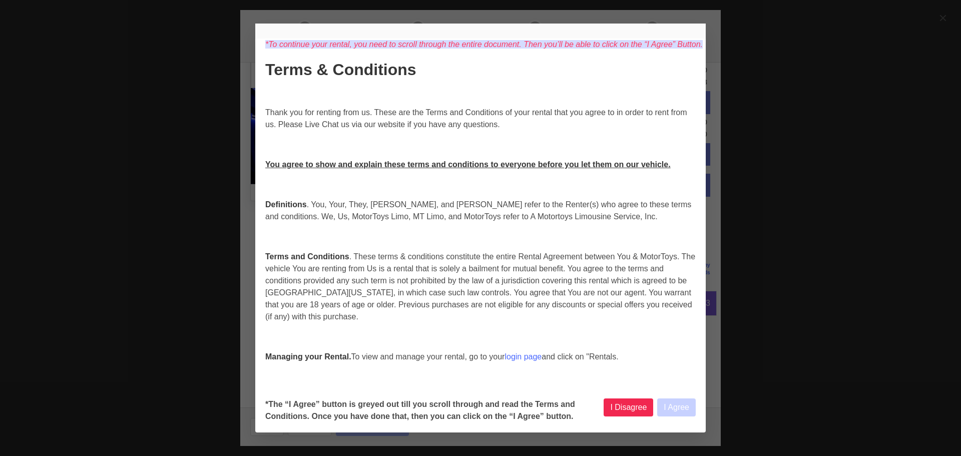
select select
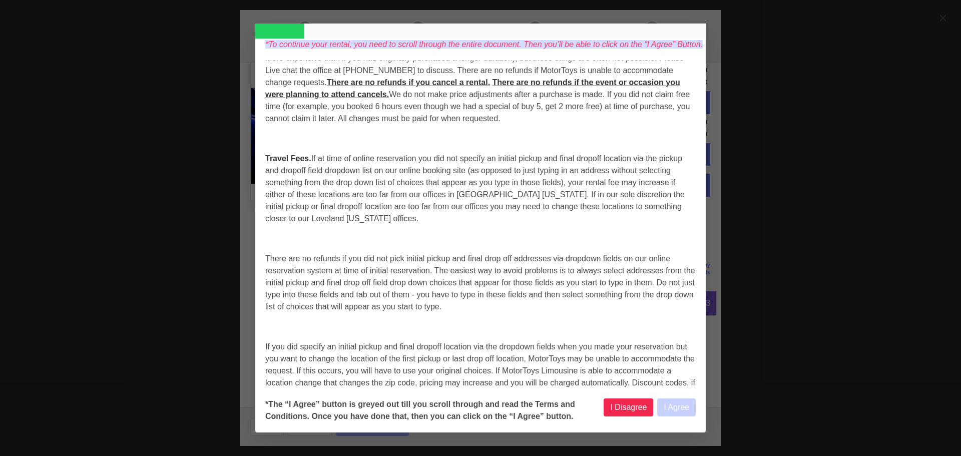
select select
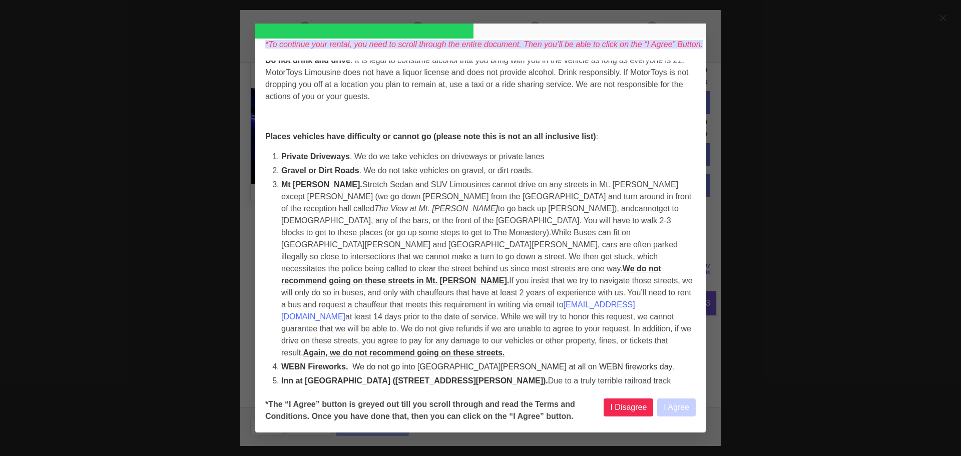
select select
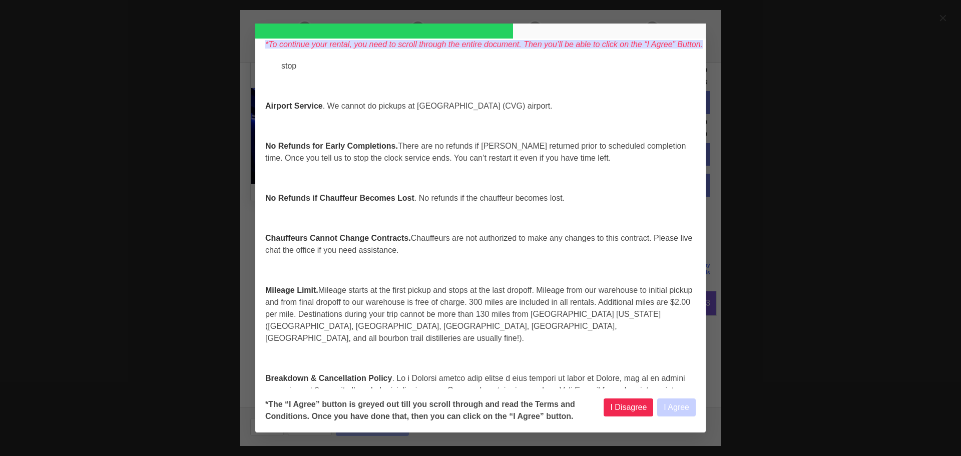
select select
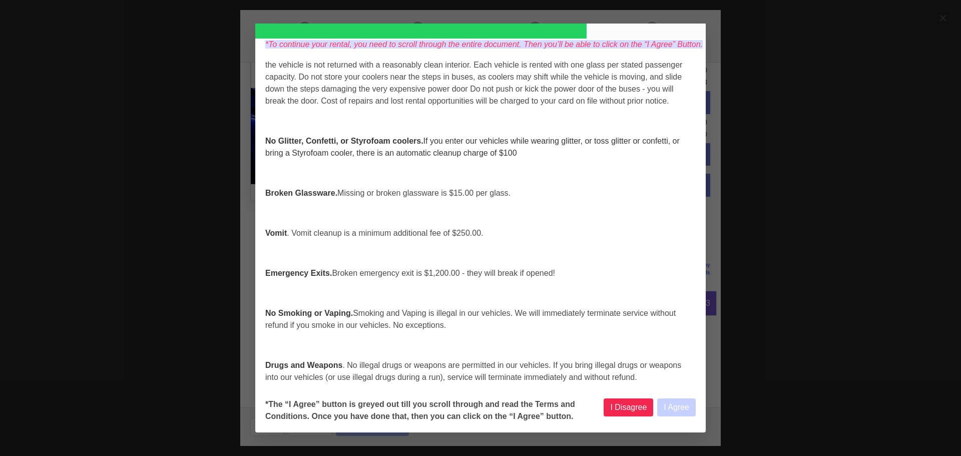
select select
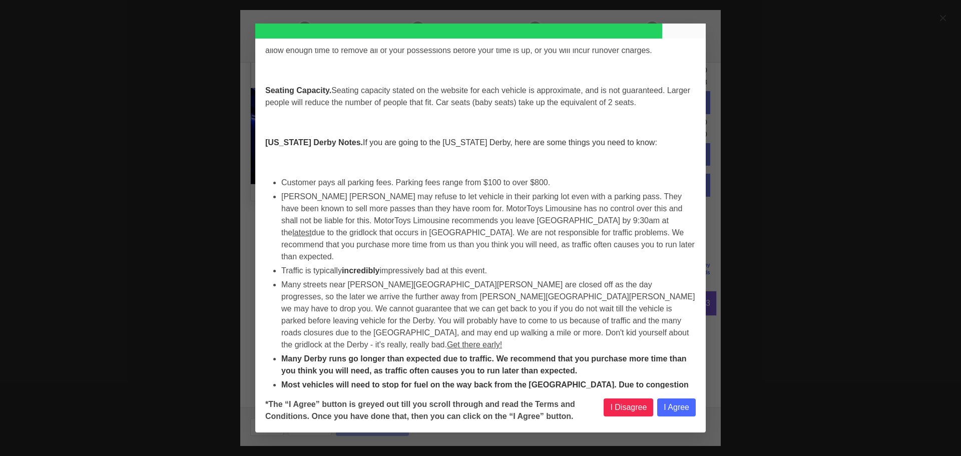
select select
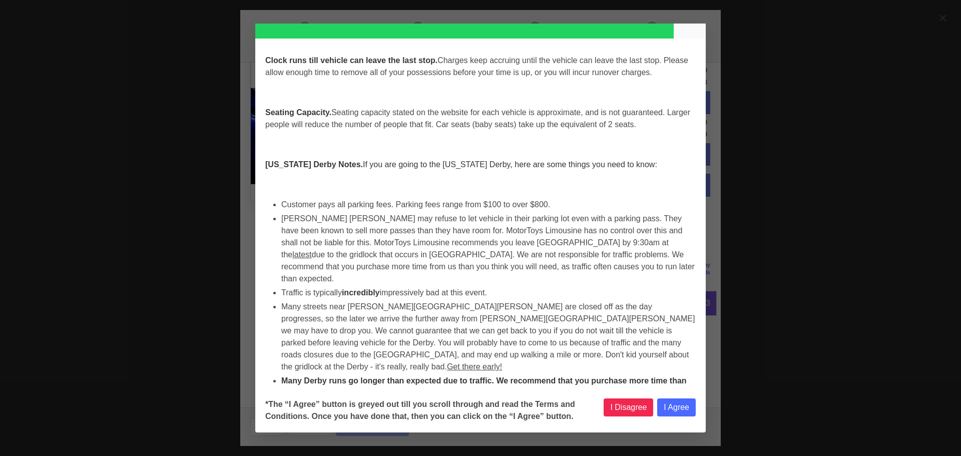
select select
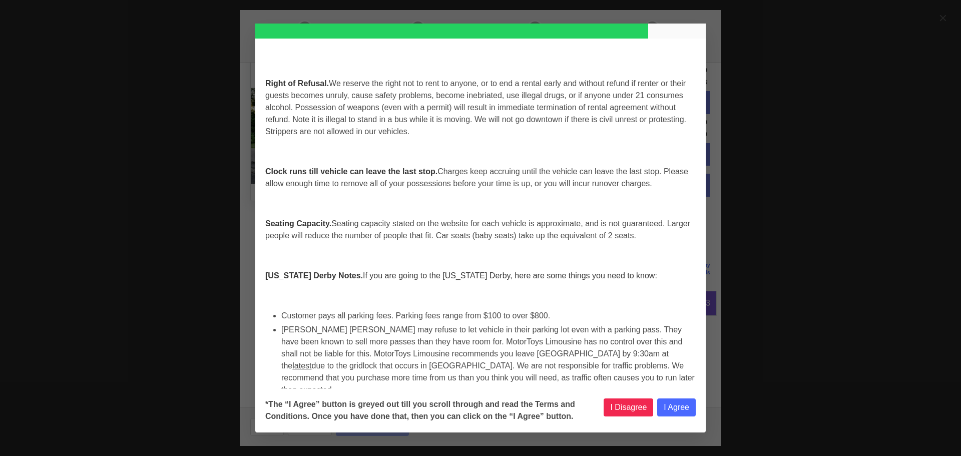
select select
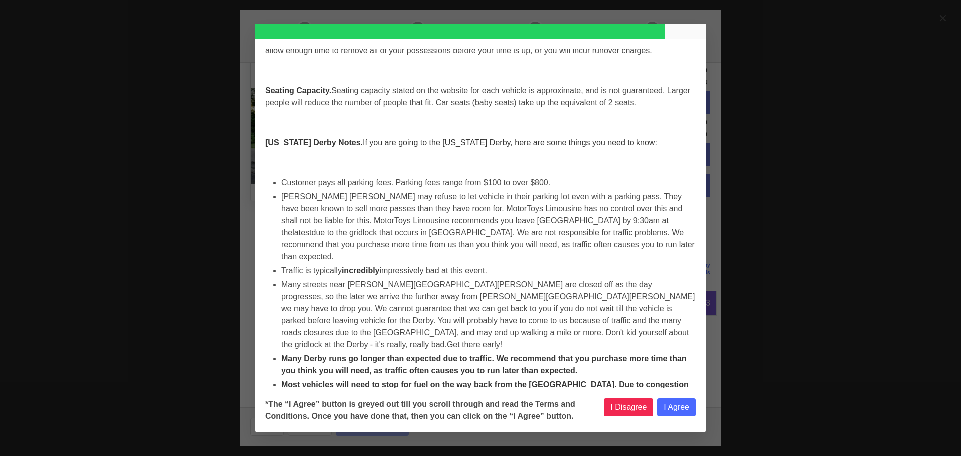
select select
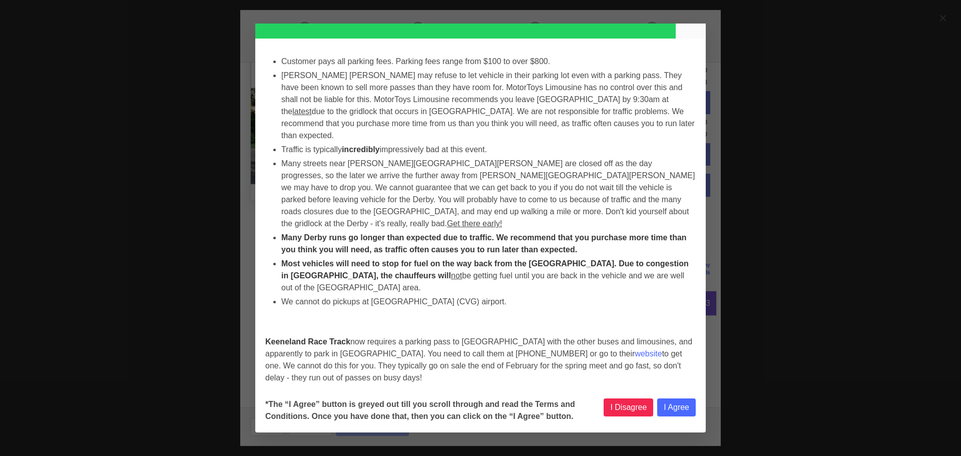
scroll to position [3904, 0]
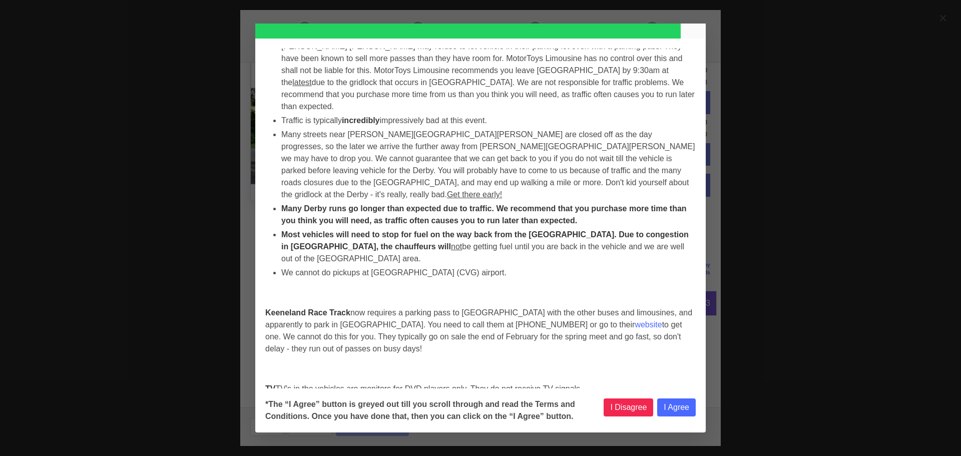
select select
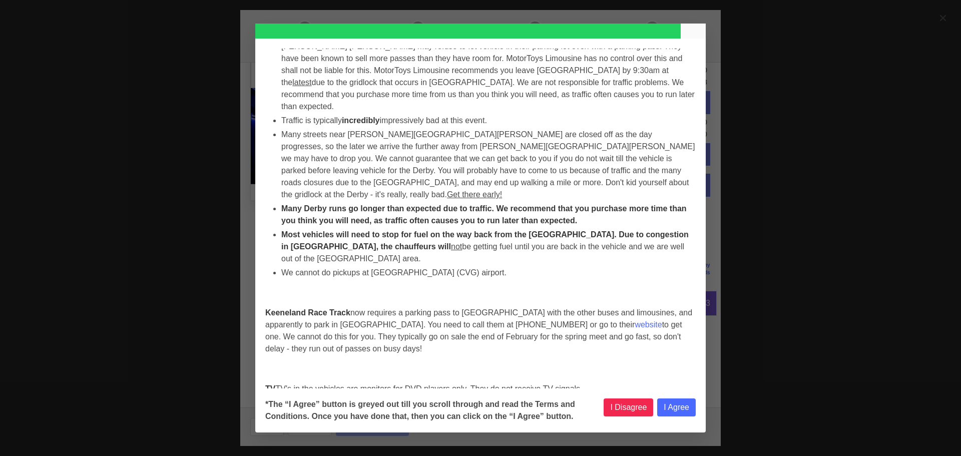
select select
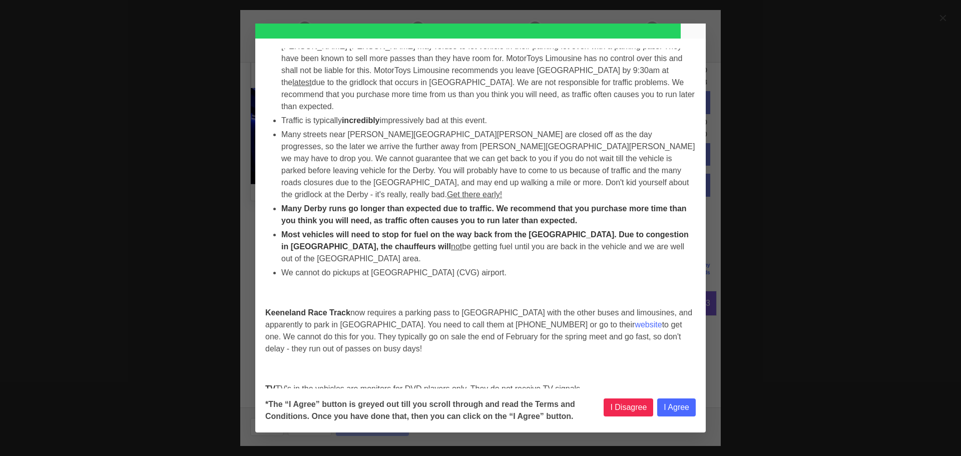
select select
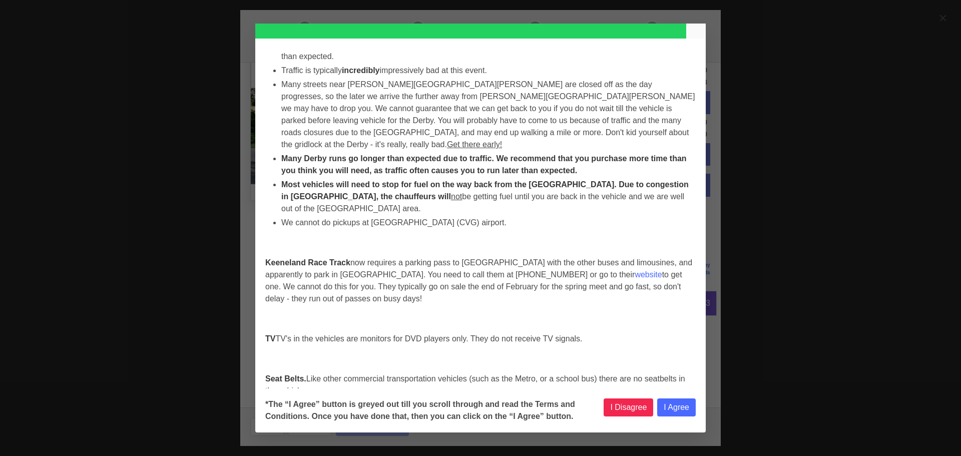
select select
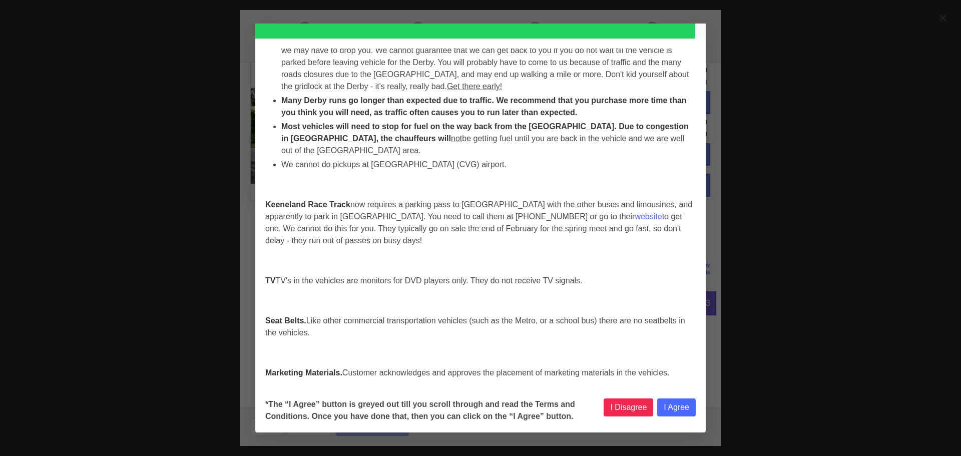
scroll to position [4004, 0]
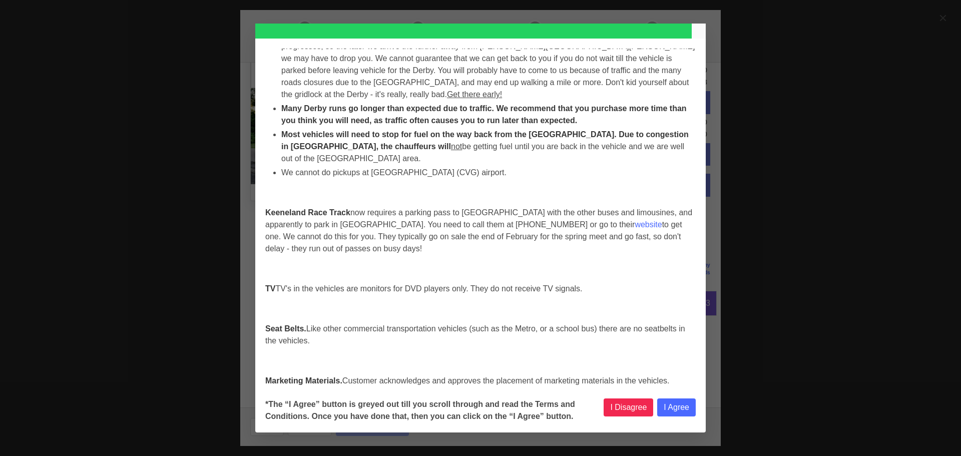
select select
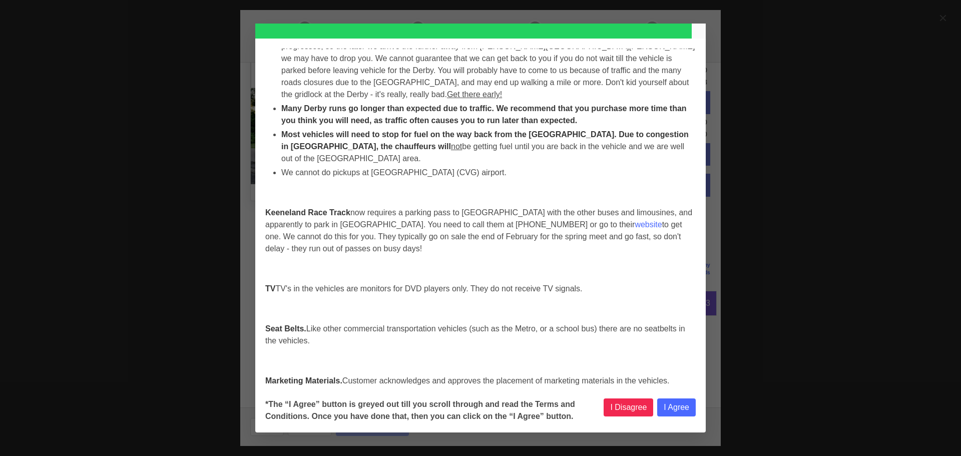
select select
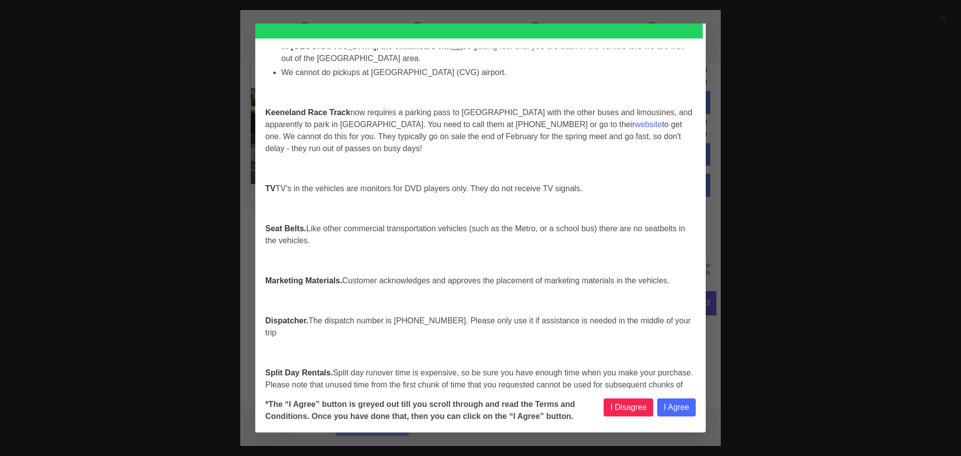
select select
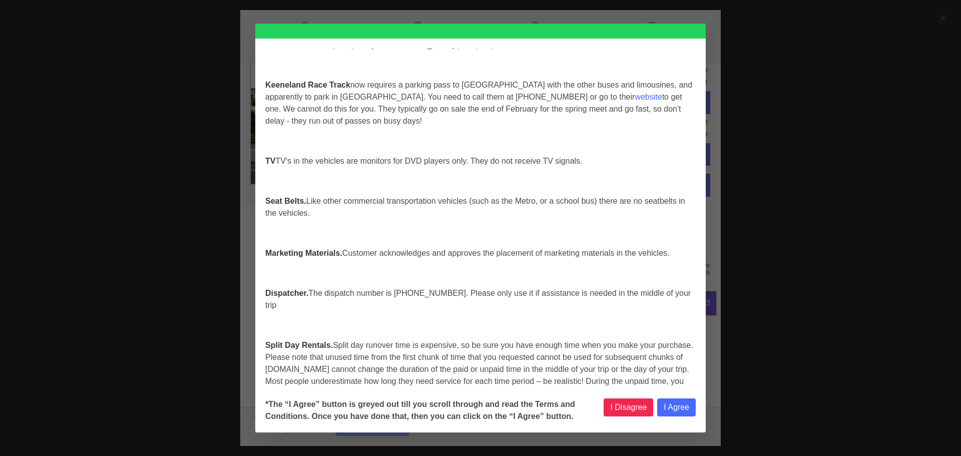
select select
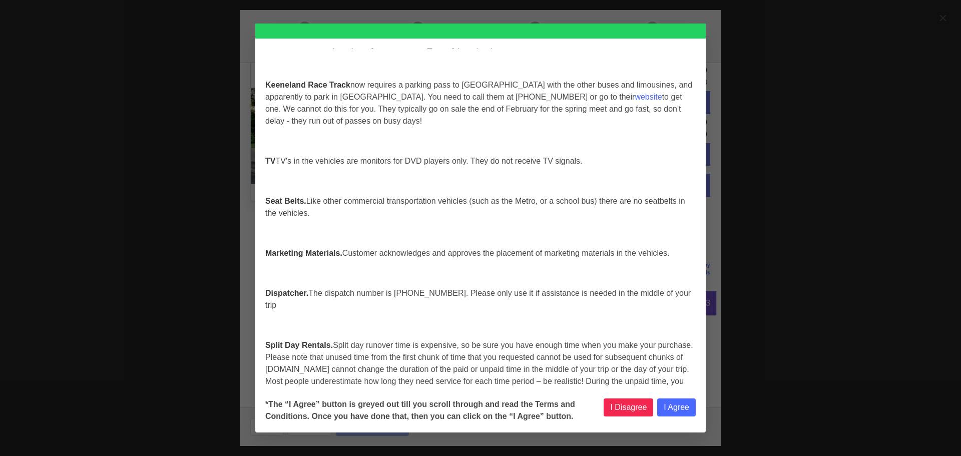
select select
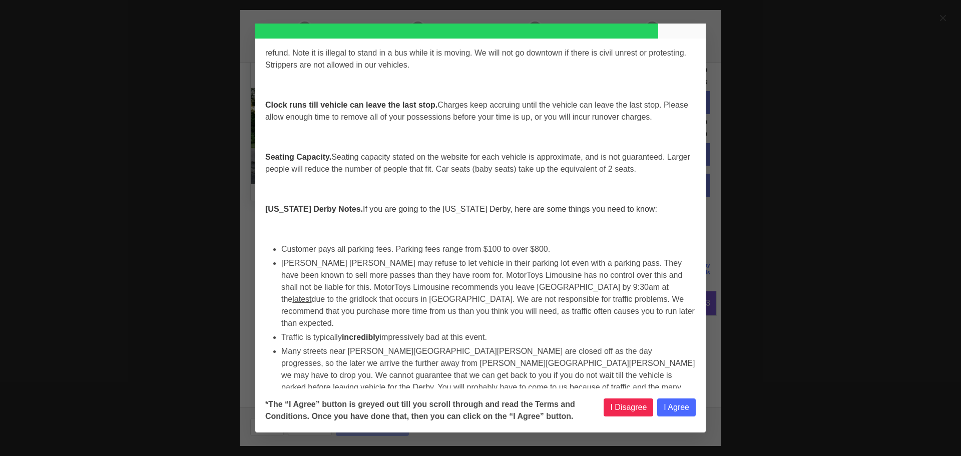
select select
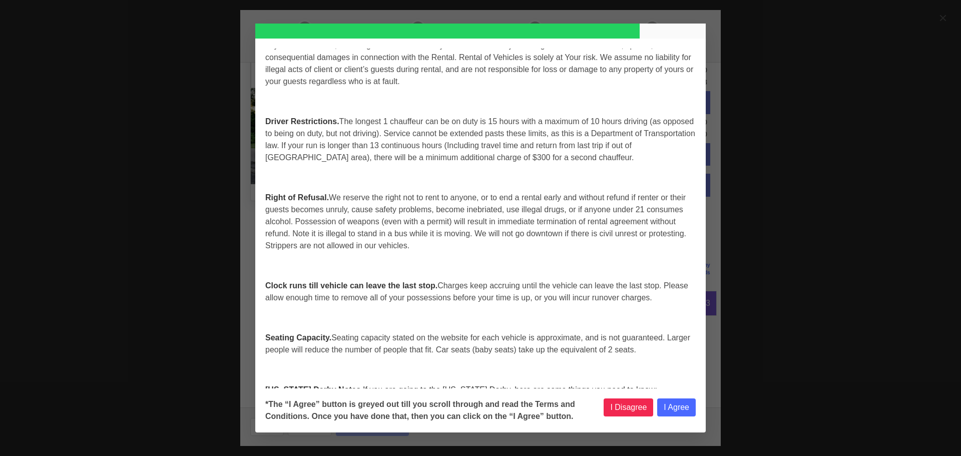
select select
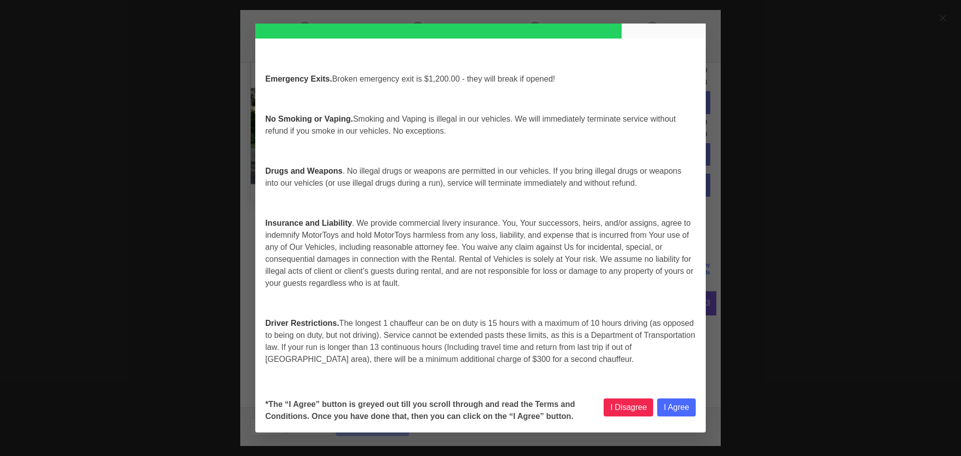
select select
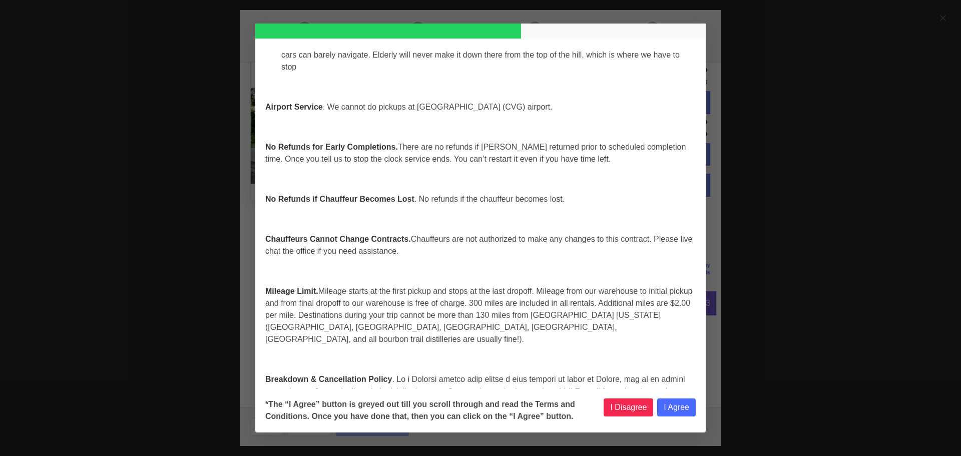
scroll to position [2430, 0]
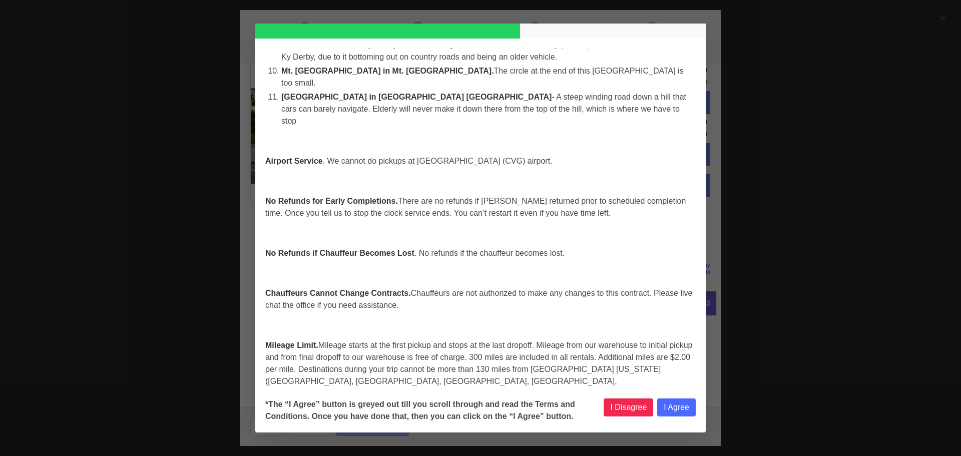
click at [525, 339] on p "Mileage Limit. Mileage starts at the first pickup and stops at the last dropoff…" at bounding box center [480, 369] width 430 height 60
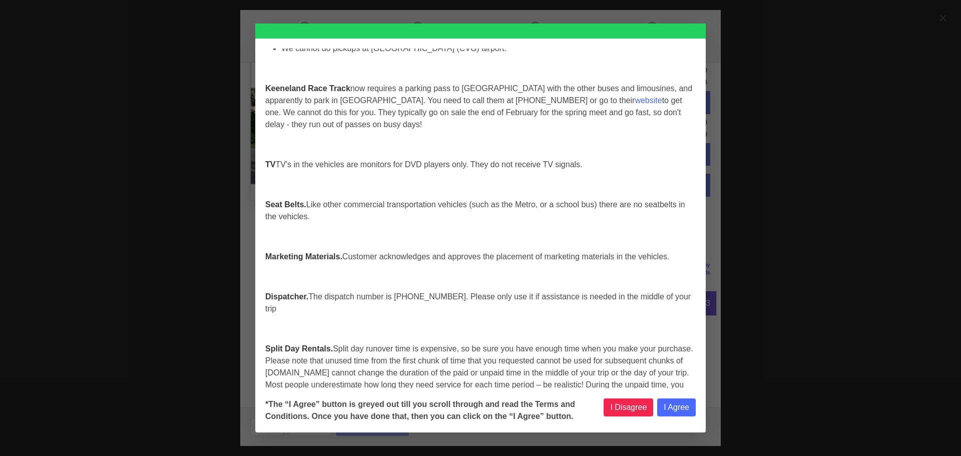
scroll to position [4132, 0]
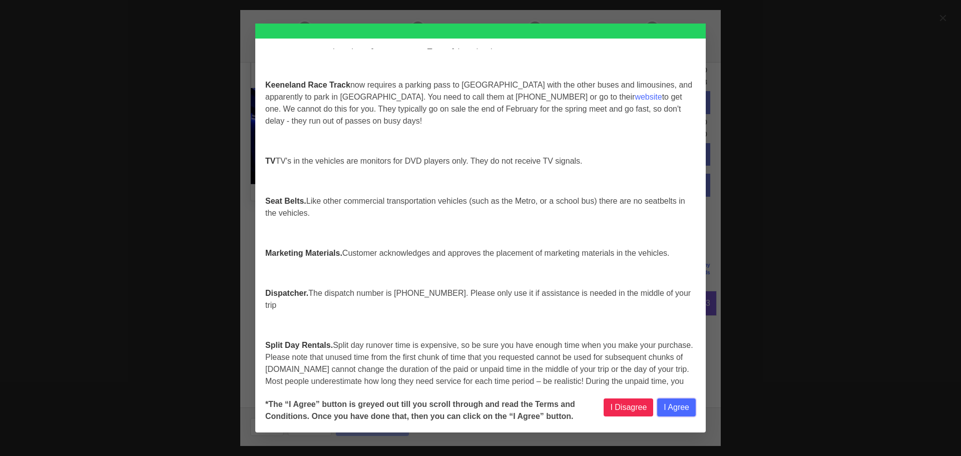
click at [676, 406] on button "I Agree" at bounding box center [676, 407] width 39 height 18
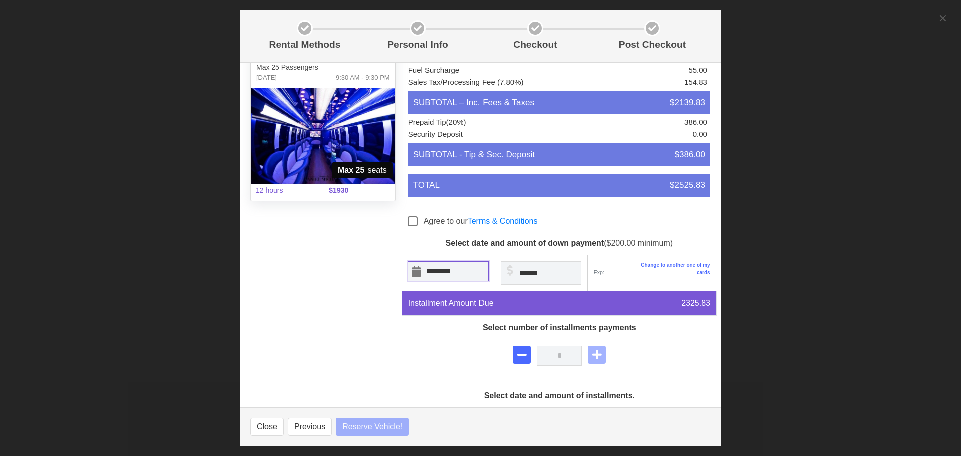
click at [480, 275] on input "********" at bounding box center [448, 271] width 81 height 20
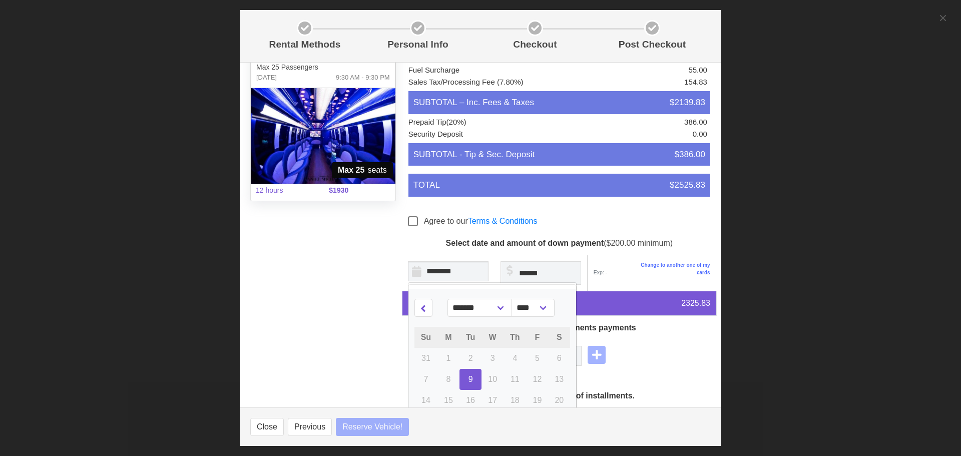
click at [535, 359] on span "5" at bounding box center [537, 358] width 5 height 9
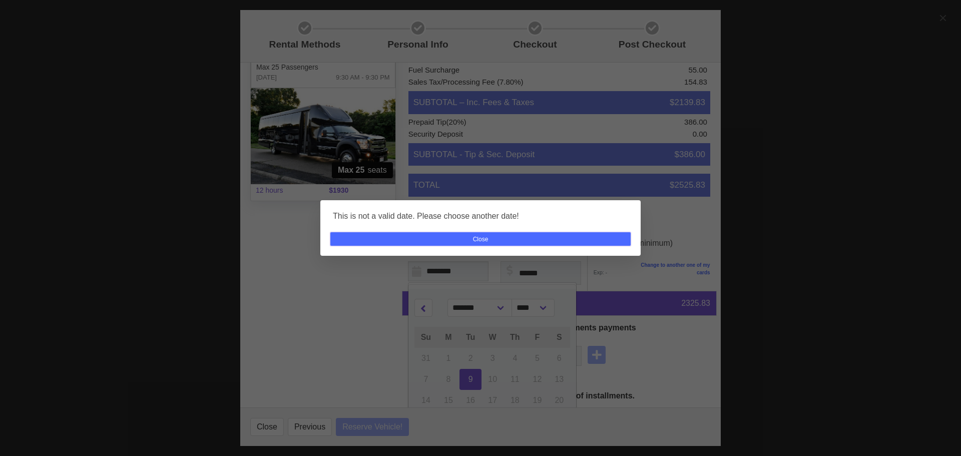
click at [500, 238] on button "Close" at bounding box center [480, 239] width 300 height 14
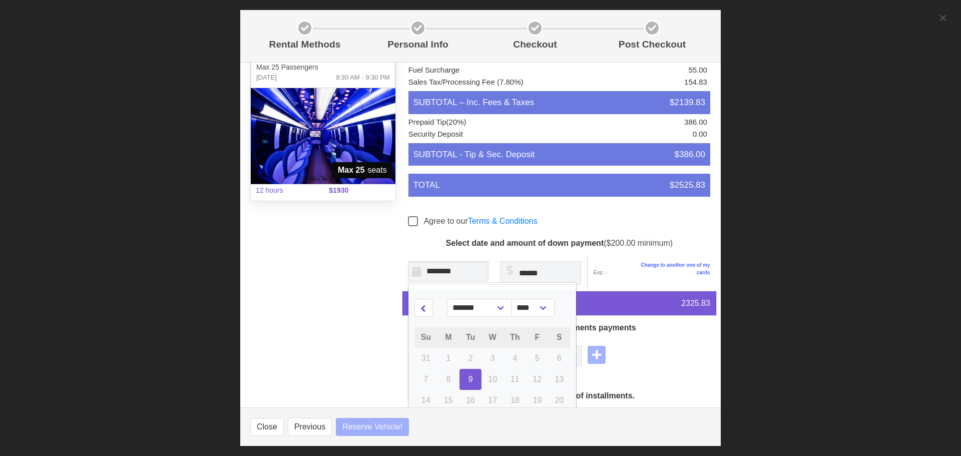
click at [686, 364] on div "*" at bounding box center [559, 356] width 315 height 32
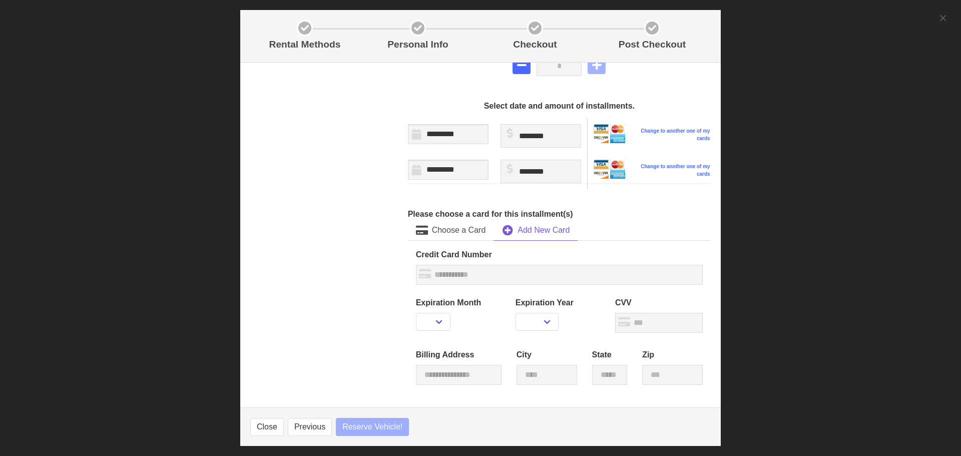
scroll to position [350, 0]
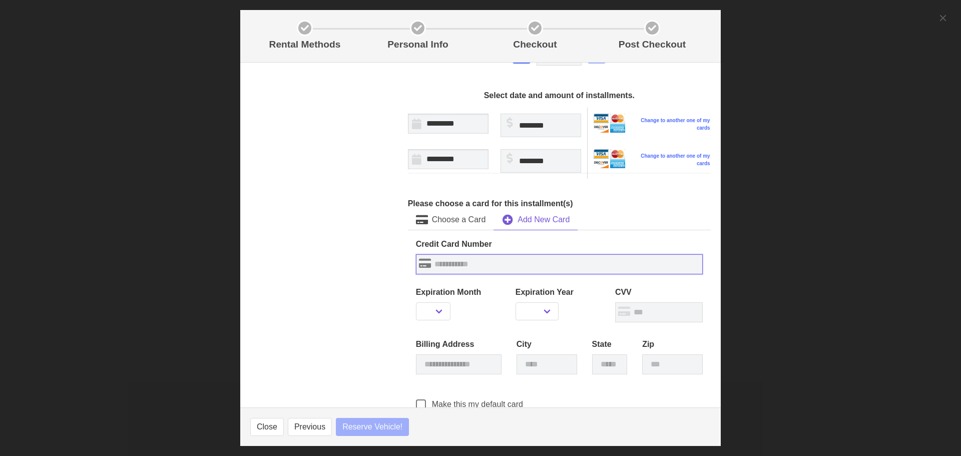
click at [545, 265] on input "text" at bounding box center [559, 264] width 287 height 20
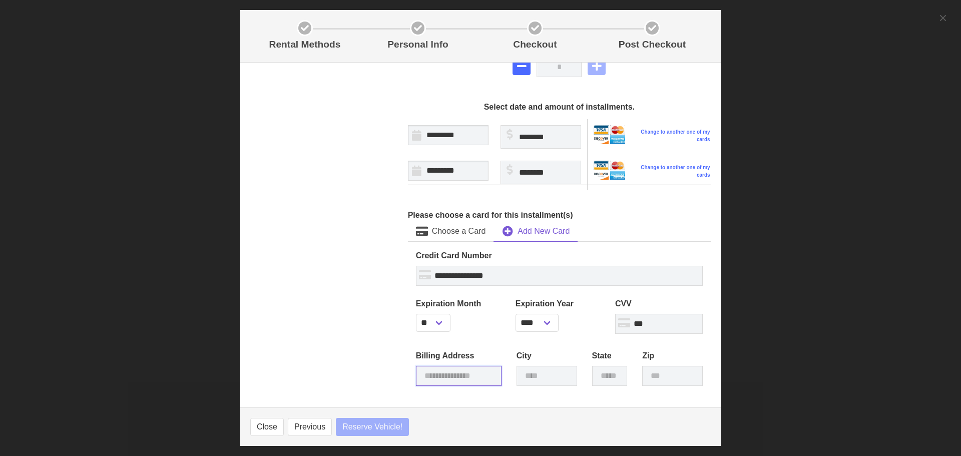
click at [479, 369] on input "text" at bounding box center [459, 376] width 86 height 20
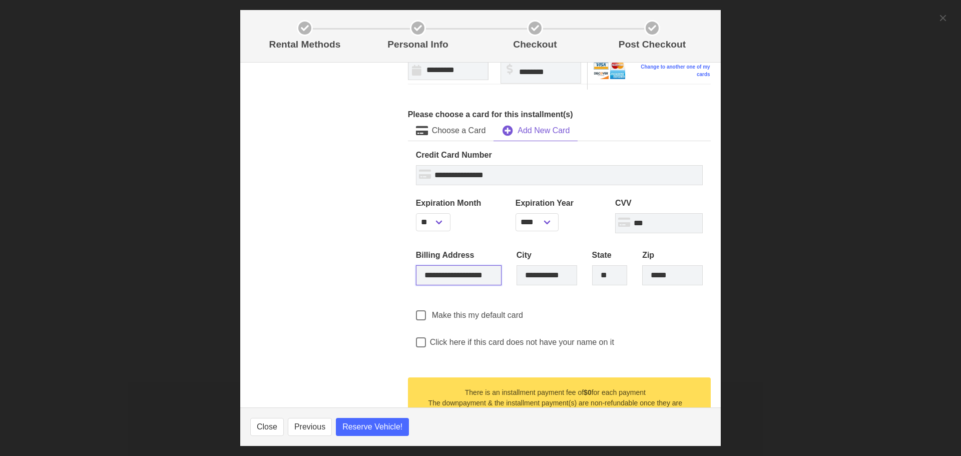
scroll to position [500, 0]
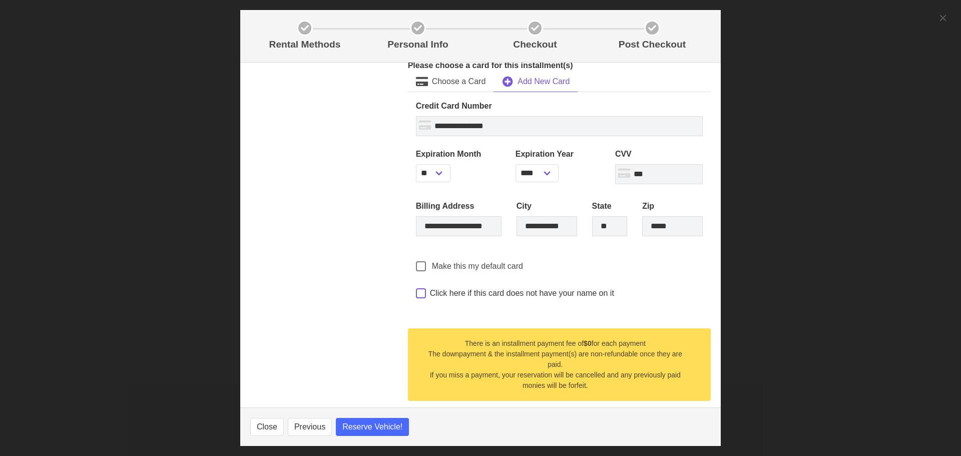
click at [417, 288] on span at bounding box center [421, 293] width 10 height 10
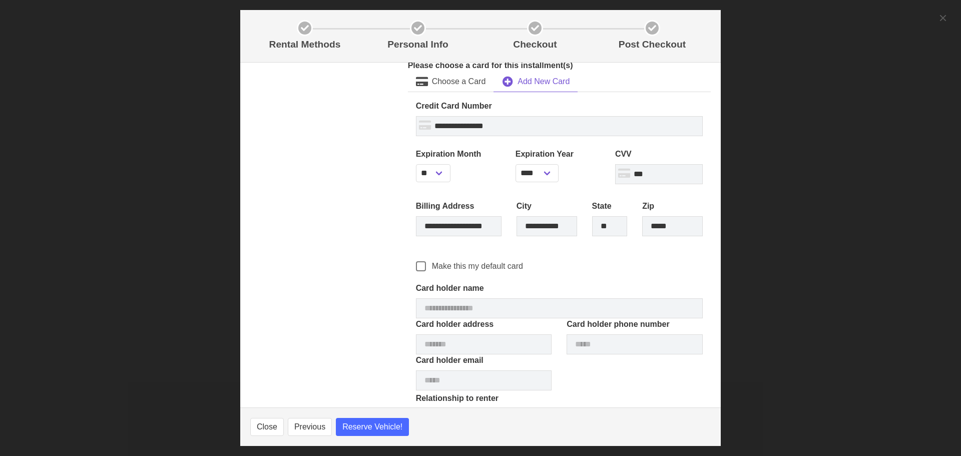
click at [417, 283] on label "Card holder name" at bounding box center [559, 288] width 287 height 12
click at [419, 261] on span at bounding box center [421, 266] width 10 height 10
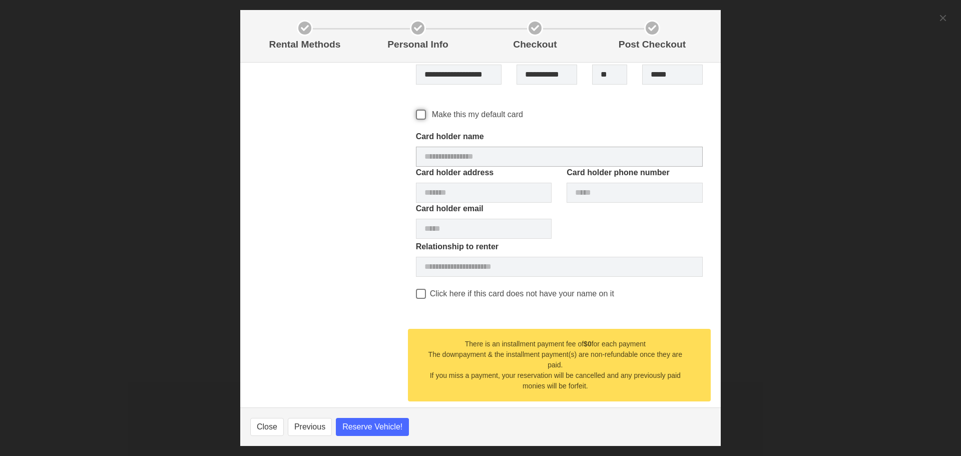
scroll to position [652, 0]
click at [418, 288] on span at bounding box center [421, 293] width 10 height 10
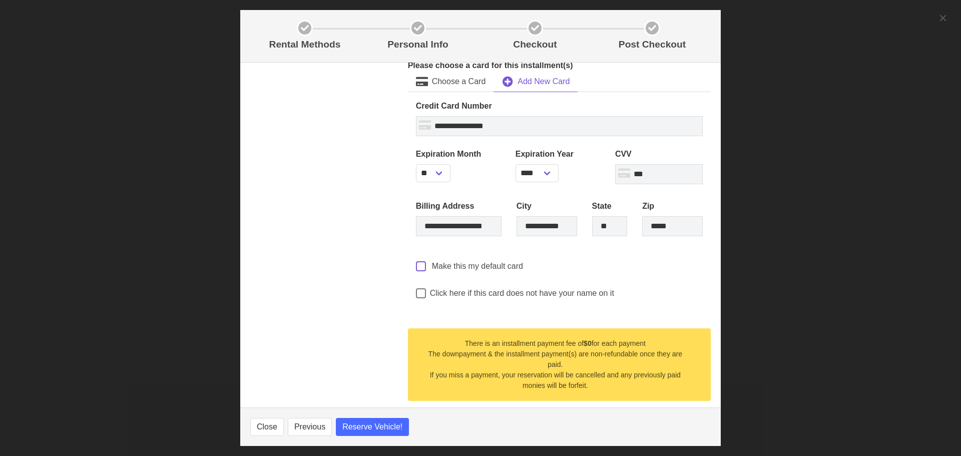
click at [418, 261] on span at bounding box center [421, 266] width 10 height 10
click at [374, 426] on span "Reserve Vehicle!" at bounding box center [372, 427] width 60 height 12
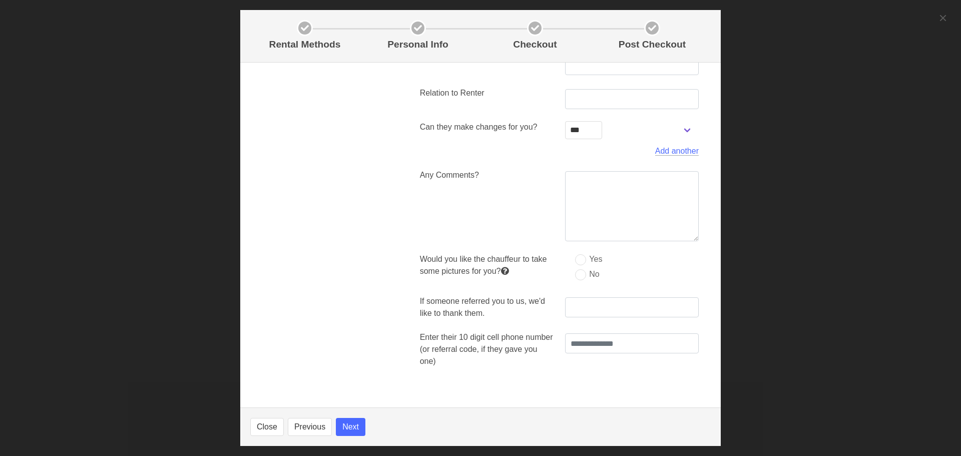
scroll to position [190, 0]
